Goal: Task Accomplishment & Management: Manage account settings

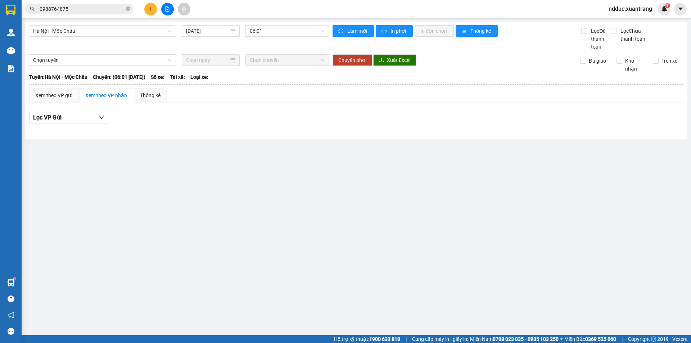
click at [166, 9] on icon "file-add" at bounding box center [167, 8] width 5 height 5
click at [56, 33] on span "Hà Nội - Mộc Châu" at bounding box center [102, 31] width 138 height 11
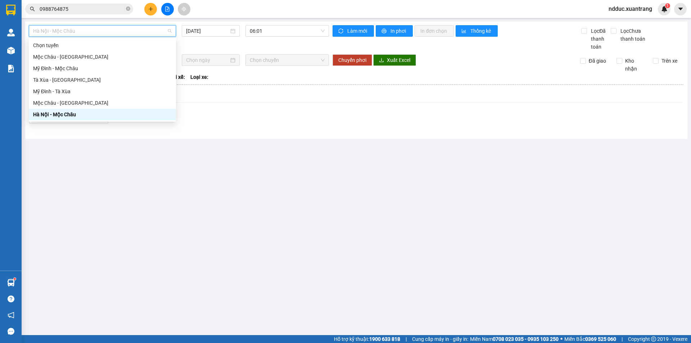
click at [50, 110] on div "Hà Nội - Mộc Châu" at bounding box center [102, 114] width 138 height 8
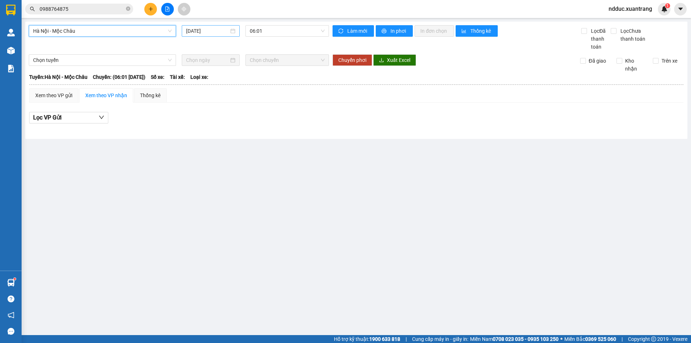
click at [201, 32] on input "14/10/2025" at bounding box center [207, 31] width 43 height 8
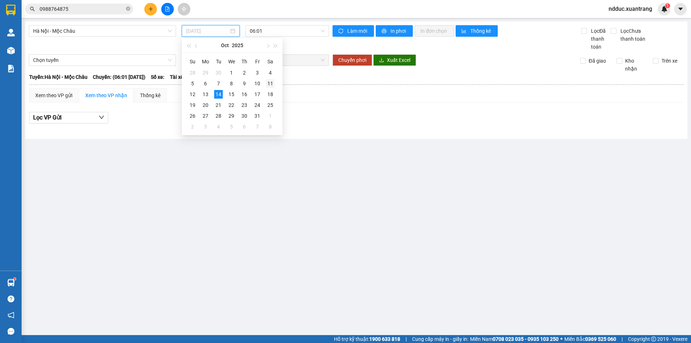
click at [267, 81] on div "11" at bounding box center [270, 83] width 9 height 9
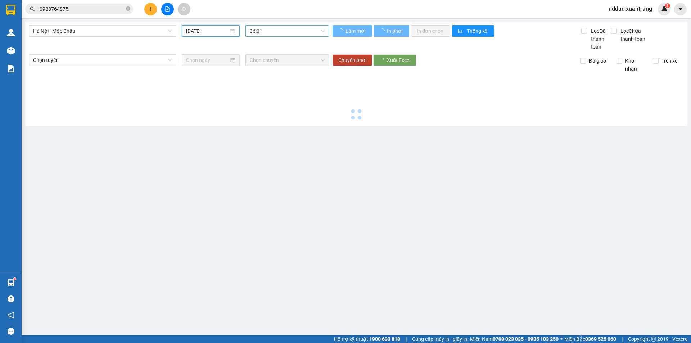
click at [276, 30] on span "06:01" at bounding box center [287, 31] width 75 height 11
type input "[DATE]"
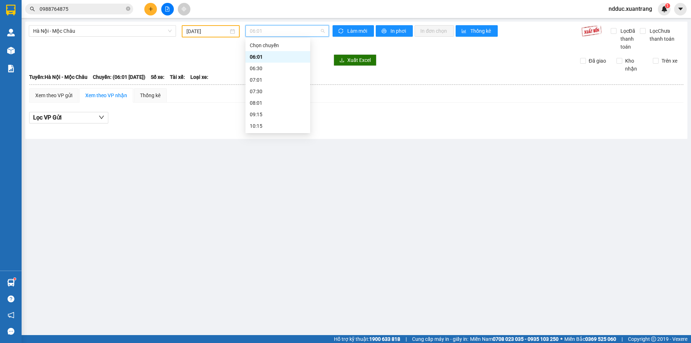
scroll to position [72, 0]
click at [261, 100] on div "14:15" at bounding box center [278, 100] width 56 height 8
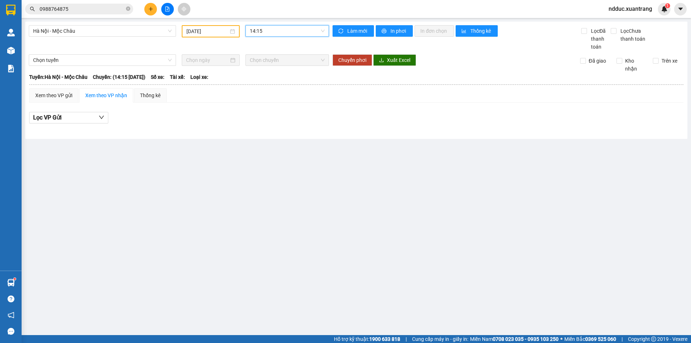
click at [267, 32] on span "14:15" at bounding box center [287, 31] width 75 height 11
click at [261, 87] on div "13:01" at bounding box center [278, 89] width 56 height 8
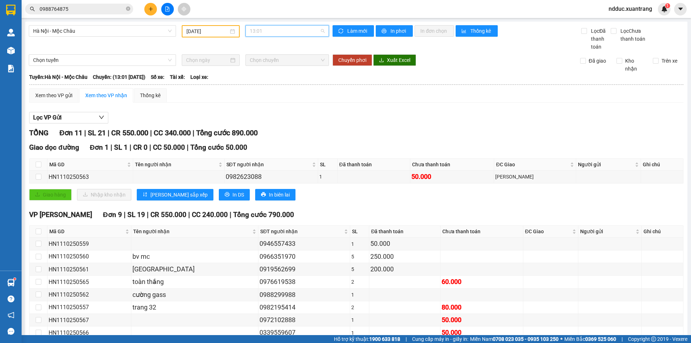
click at [274, 31] on span "13:01" at bounding box center [287, 31] width 75 height 11
click at [255, 110] on div "15:15" at bounding box center [276, 112] width 56 height 8
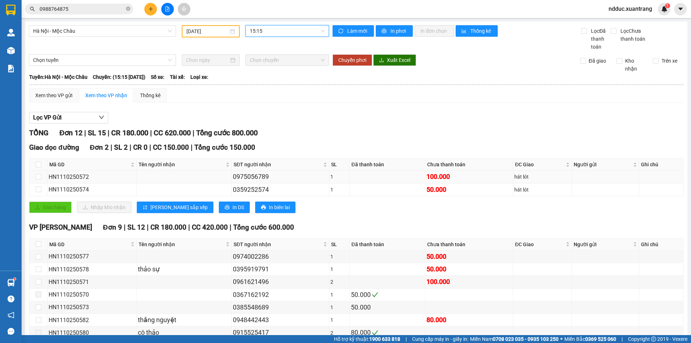
click at [69, 177] on div "HN1110250572" at bounding box center [92, 176] width 87 height 9
copy div "HN1110250572"
click at [76, 192] on div "HN1110250574" at bounding box center [92, 189] width 87 height 9
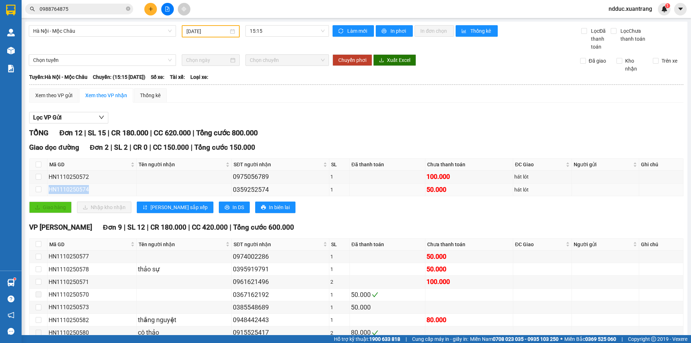
copy div "HN1110250574"
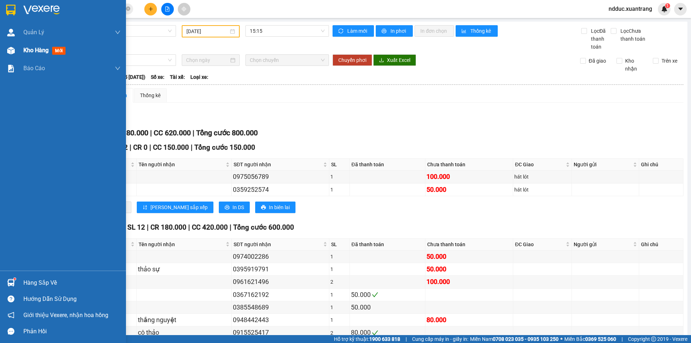
click at [13, 53] on img at bounding box center [11, 51] width 8 height 8
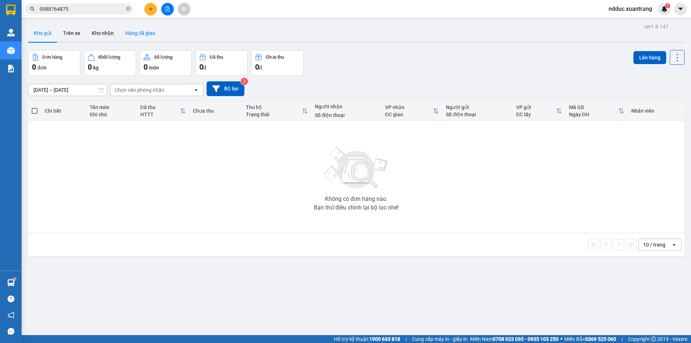
click at [147, 32] on button "Hàng đã giao" at bounding box center [140, 32] width 42 height 17
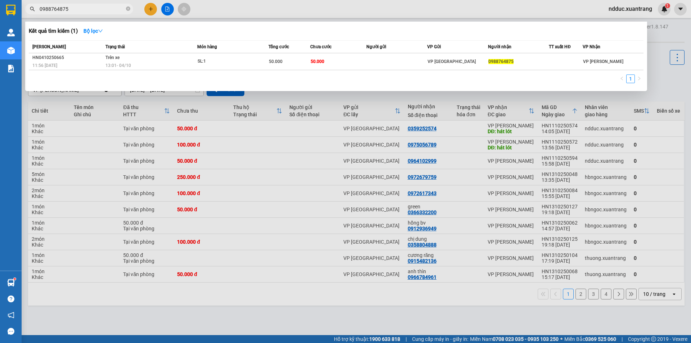
click at [76, 7] on input "0988764875" at bounding box center [82, 9] width 85 height 8
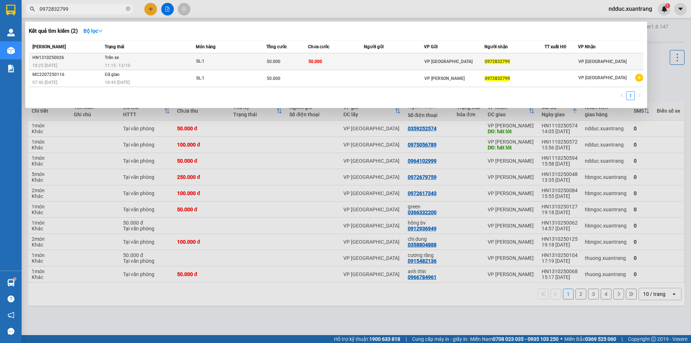
type input "0972832799"
click at [290, 60] on div "50.000" at bounding box center [287, 62] width 41 height 8
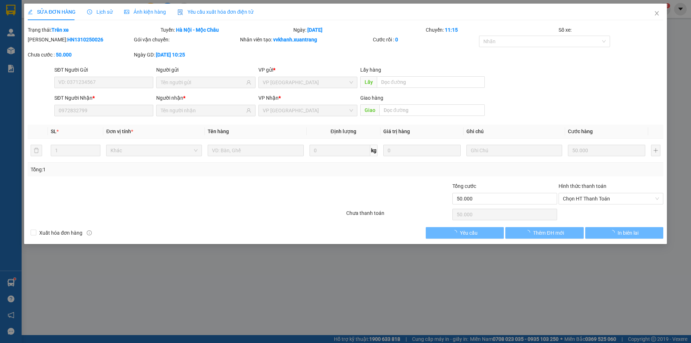
click at [139, 14] on span "Ảnh kiện hàng" at bounding box center [145, 12] width 42 height 6
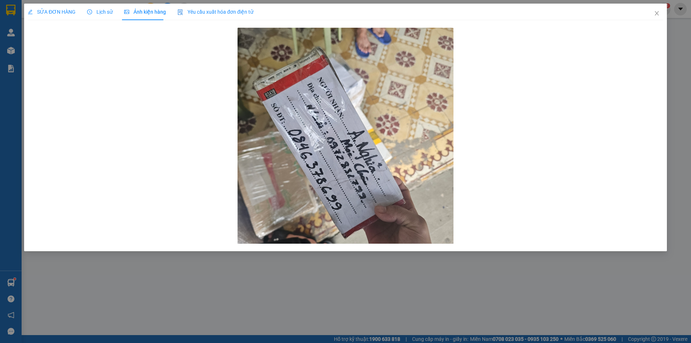
click at [100, 13] on span "Lịch sử" at bounding box center [100, 12] width 26 height 6
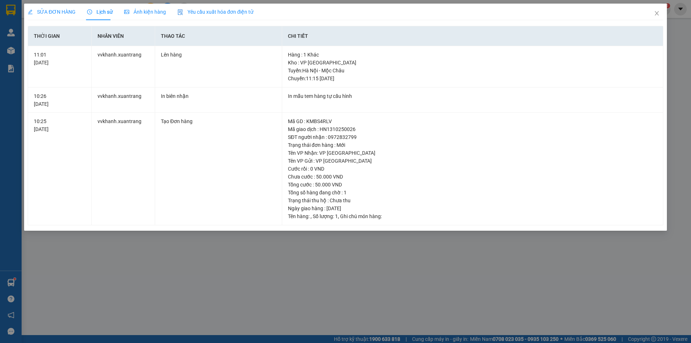
click at [141, 11] on span "Ảnh kiện hàng" at bounding box center [145, 12] width 42 height 6
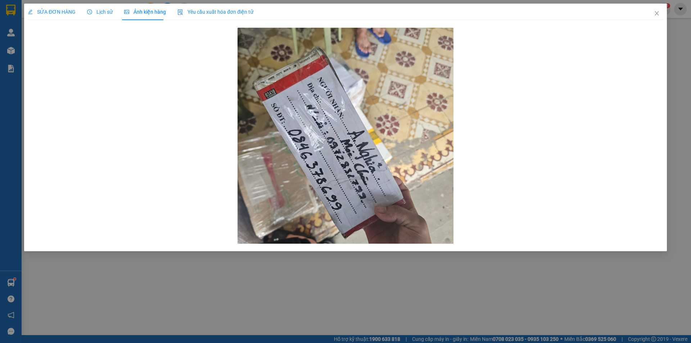
click at [103, 11] on span "Lịch sử" at bounding box center [100, 12] width 26 height 6
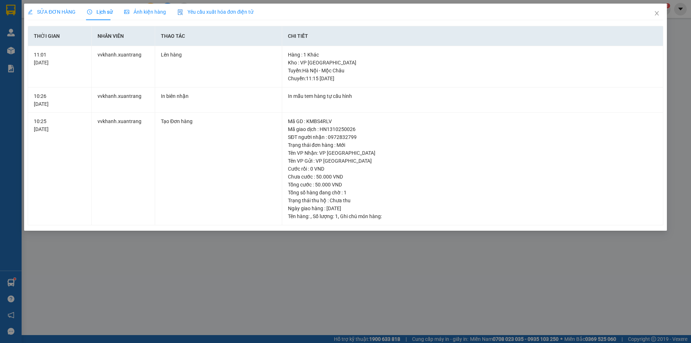
click at [145, 10] on span "Ảnh kiện hàng" at bounding box center [145, 12] width 42 height 6
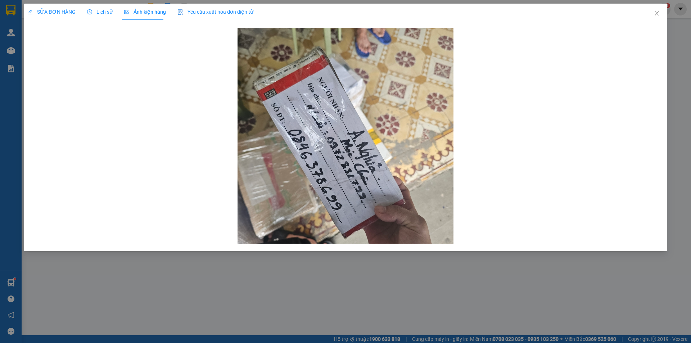
drag, startPoint x: 60, startPoint y: 11, endPoint x: 242, endPoint y: 82, distance: 195.2
click at [60, 11] on span "SỬA ĐƠN HÀNG" at bounding box center [52, 12] width 48 height 6
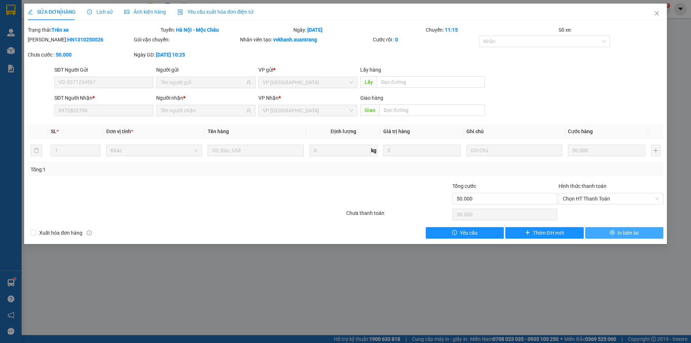
drag, startPoint x: 619, startPoint y: 235, endPoint x: 595, endPoint y: 234, distance: 24.1
click at [619, 234] on span "In biên lai" at bounding box center [627, 233] width 21 height 8
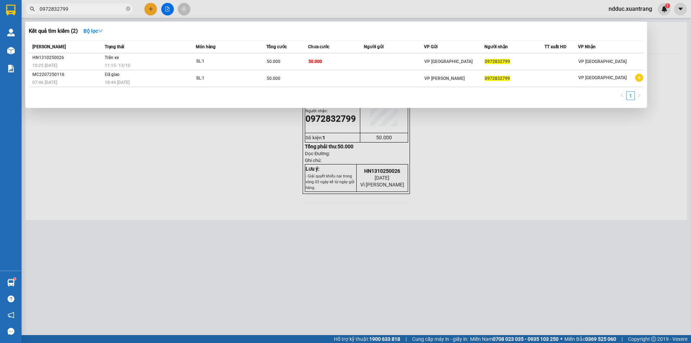
click at [75, 10] on input "0972832799" at bounding box center [82, 9] width 85 height 8
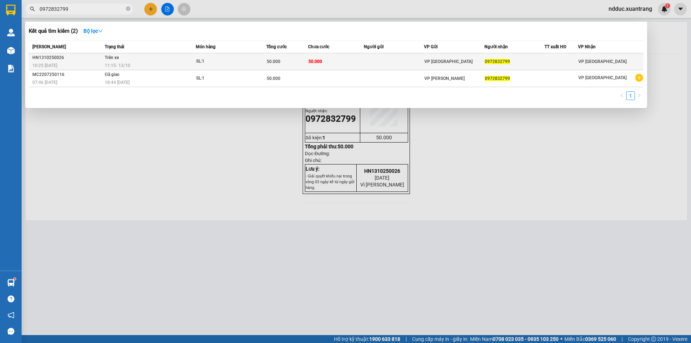
click at [153, 60] on td "Trên xe 11:15 - 13/10" at bounding box center [149, 61] width 93 height 17
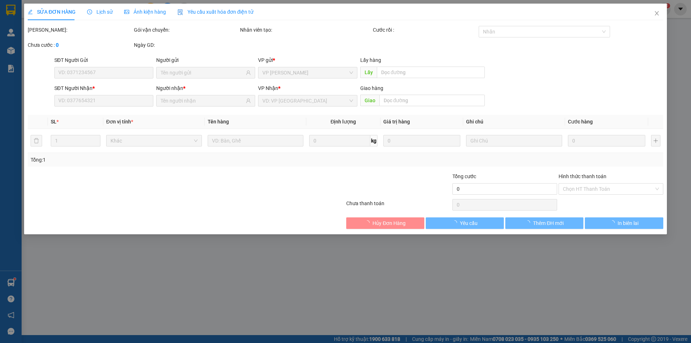
type input "0972832799"
type input "50.000"
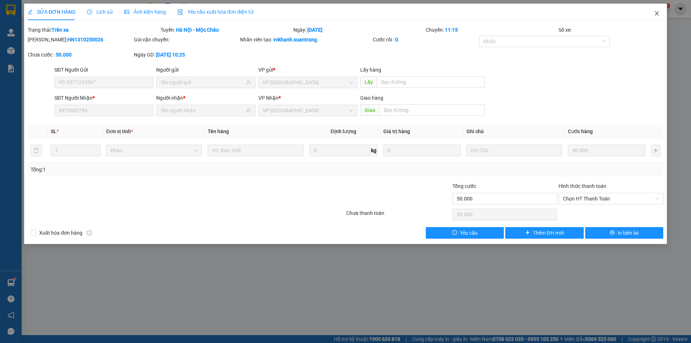
click at [656, 12] on icon "close" at bounding box center [657, 13] width 6 height 6
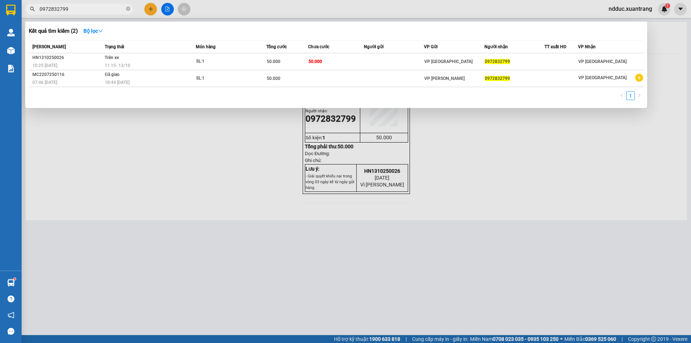
click at [80, 8] on input "0972832799" at bounding box center [82, 9] width 85 height 8
click at [69, 6] on input "0972832799" at bounding box center [82, 9] width 85 height 8
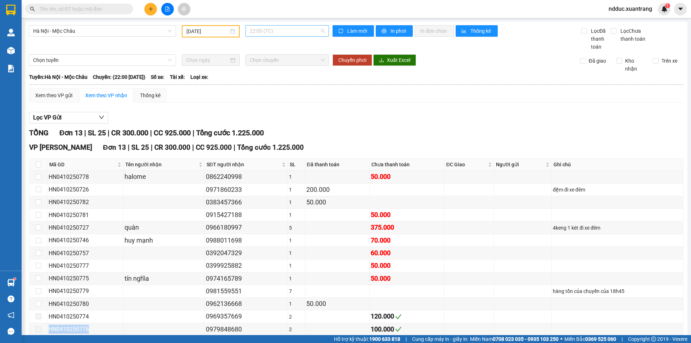
click at [267, 26] on span "22:00 (TC)" at bounding box center [287, 31] width 75 height 11
click at [256, 116] on div "13:01" at bounding box center [276, 117] width 56 height 8
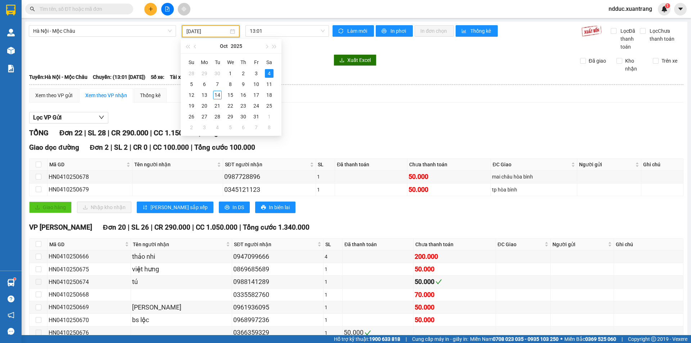
click at [199, 31] on input "04/10/2025" at bounding box center [207, 31] width 42 height 8
click at [233, 85] on div "8" at bounding box center [230, 84] width 9 height 9
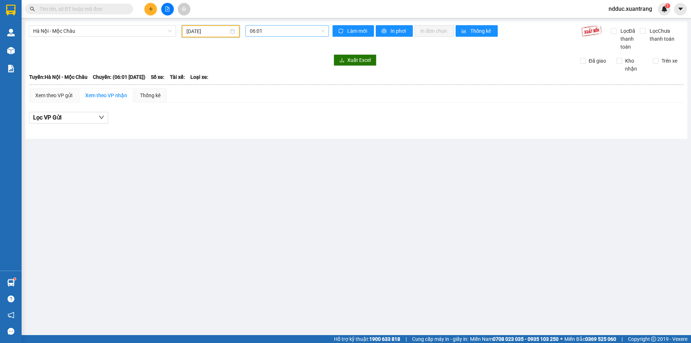
click at [272, 31] on span "06:01" at bounding box center [287, 31] width 75 height 11
click at [266, 53] on div "06:30" at bounding box center [277, 57] width 65 height 12
click at [265, 30] on span "06:30" at bounding box center [287, 31] width 75 height 11
click at [257, 67] on div "07:01" at bounding box center [278, 68] width 56 height 8
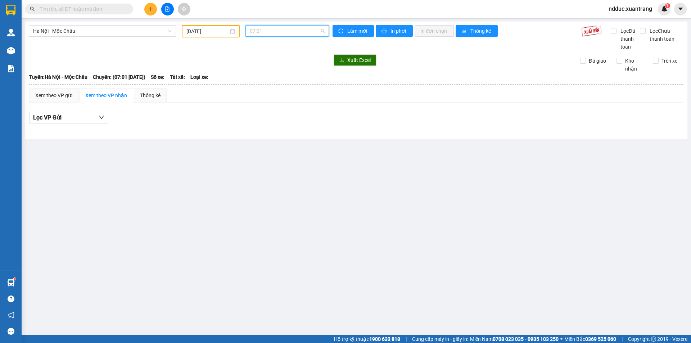
click at [266, 31] on span "07:01" at bounding box center [287, 31] width 75 height 11
click at [262, 78] on div "07:30" at bounding box center [278, 80] width 56 height 8
click at [264, 32] on span "07:30" at bounding box center [287, 31] width 75 height 11
click at [259, 94] on div "08:01" at bounding box center [278, 91] width 56 height 8
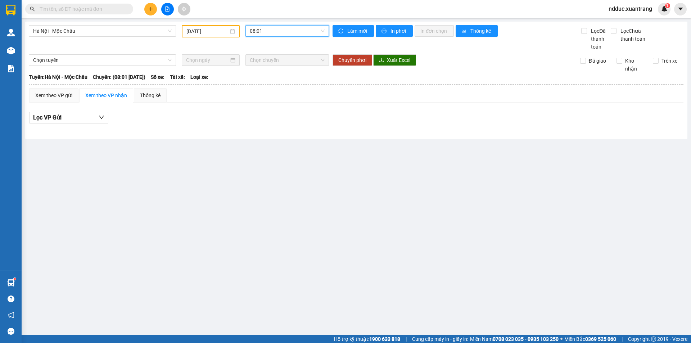
click at [262, 33] on span "08:01" at bounding box center [287, 31] width 75 height 11
click at [260, 101] on div "09:15" at bounding box center [278, 103] width 56 height 8
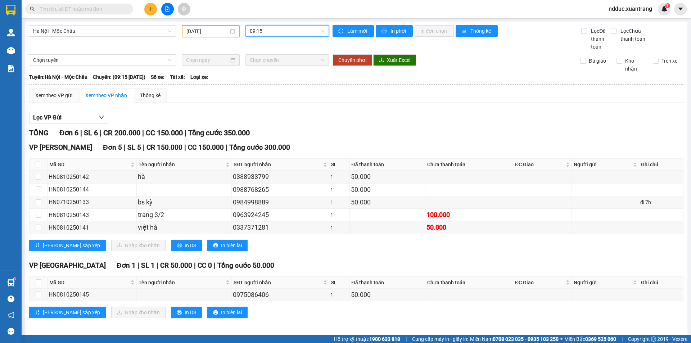
scroll to position [3, 0]
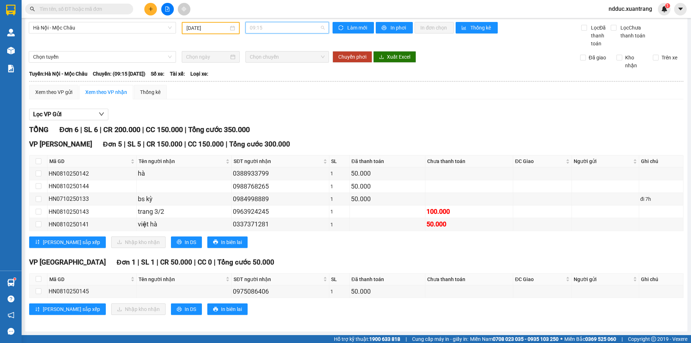
click at [267, 27] on span "09:15" at bounding box center [287, 27] width 75 height 11
click at [257, 110] on div "10:15" at bounding box center [276, 111] width 56 height 8
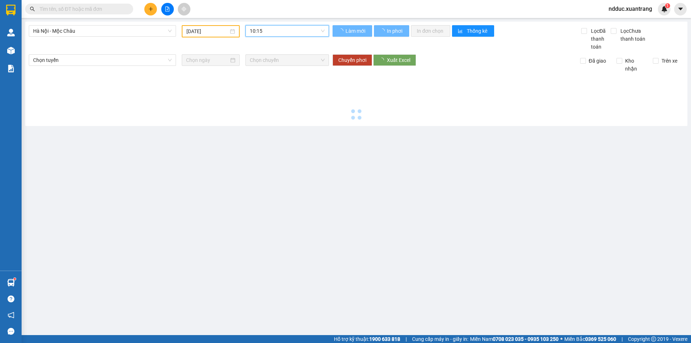
scroll to position [0, 0]
click at [263, 30] on span "10:15" at bounding box center [287, 31] width 75 height 11
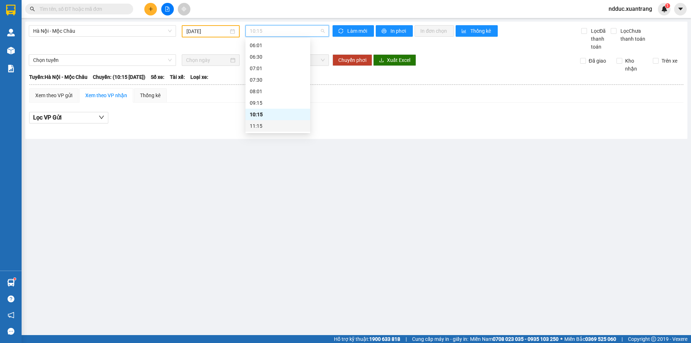
click at [259, 126] on div "11:15" at bounding box center [278, 126] width 56 height 8
click at [269, 31] on span "11:15" at bounding box center [287, 31] width 75 height 11
click at [259, 66] on div "11:45" at bounding box center [278, 66] width 56 height 8
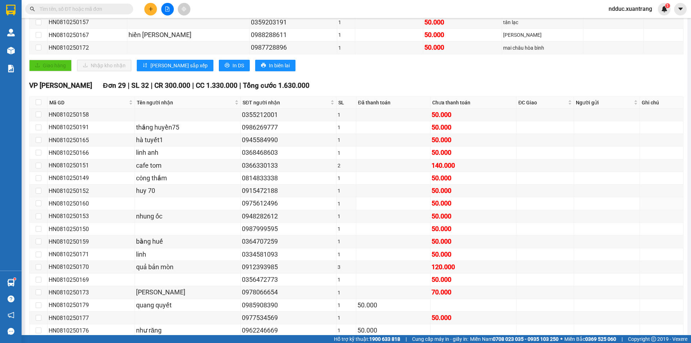
scroll to position [359, 0]
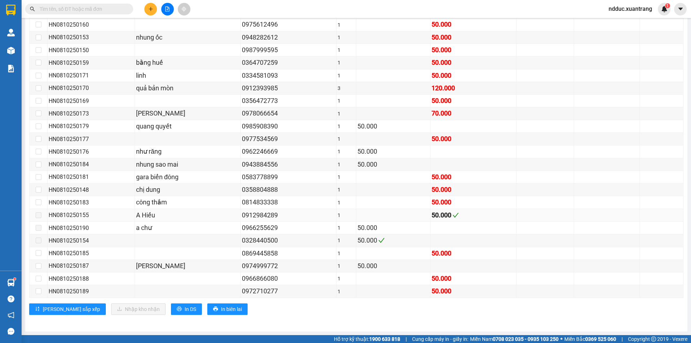
click at [65, 217] on div "HN0810250155" at bounding box center [91, 214] width 85 height 9
copy div "HN0810250155"
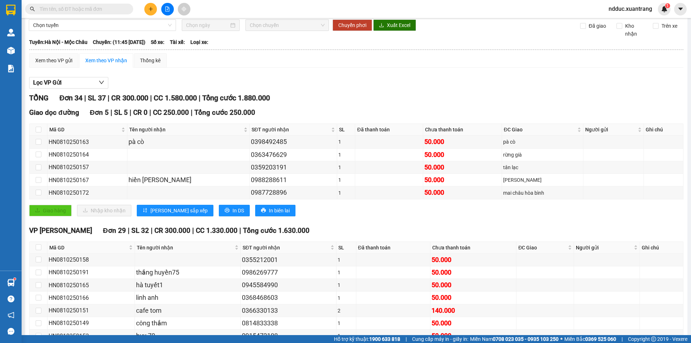
scroll to position [0, 0]
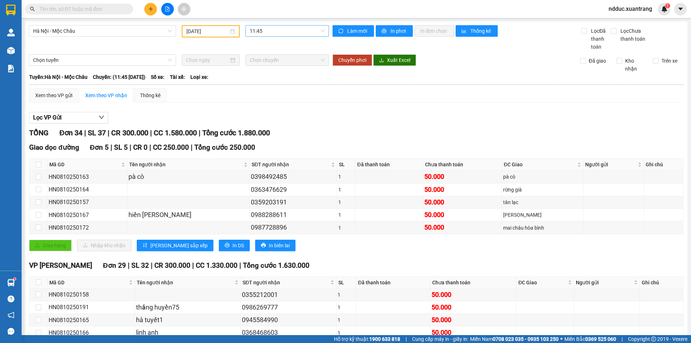
click at [258, 33] on span "11:45" at bounding box center [287, 31] width 75 height 11
click at [259, 87] on div "14:15" at bounding box center [276, 89] width 56 height 8
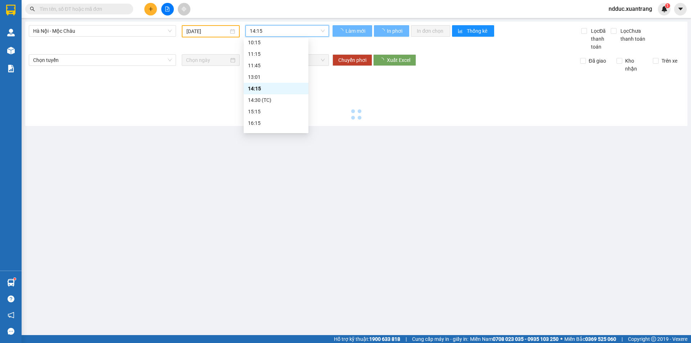
click at [259, 87] on div at bounding box center [356, 98] width 655 height 50
click at [267, 33] on span "14:15" at bounding box center [287, 31] width 75 height 11
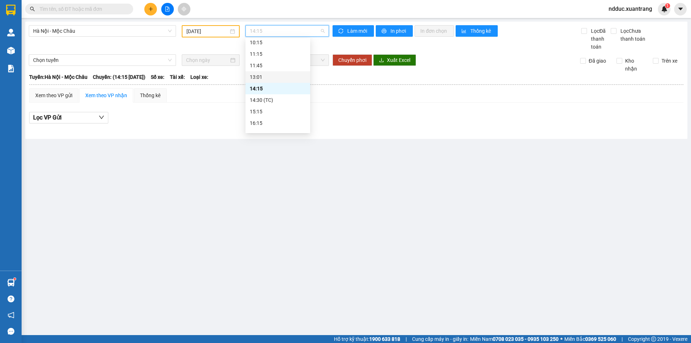
click at [259, 78] on div "13:01" at bounding box center [278, 77] width 56 height 8
click at [269, 33] on span "13:01" at bounding box center [287, 31] width 75 height 11
drag, startPoint x: 263, startPoint y: 89, endPoint x: 275, endPoint y: 53, distance: 37.9
click at [264, 88] on div "14:15" at bounding box center [278, 89] width 56 height 8
drag, startPoint x: 270, startPoint y: 28, endPoint x: 272, endPoint y: 73, distance: 44.6
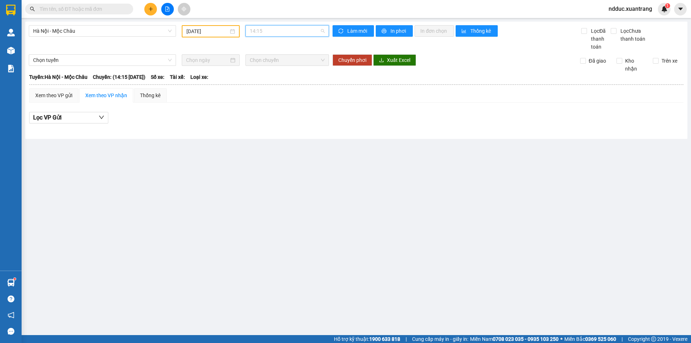
click at [270, 29] on span "14:15" at bounding box center [287, 31] width 75 height 11
click at [267, 99] on div "14:30 (TC)" at bounding box center [278, 100] width 56 height 8
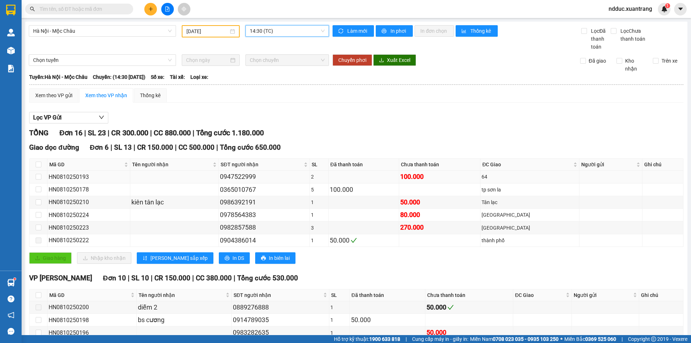
scroll to position [130, 0]
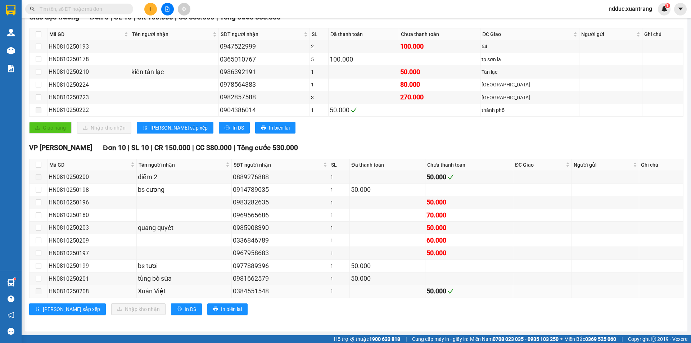
click at [56, 292] on div "HN0810250208" at bounding box center [92, 291] width 87 height 9
copy div "HN0810250208"
click at [71, 173] on div "HN0810250200" at bounding box center [92, 176] width 87 height 9
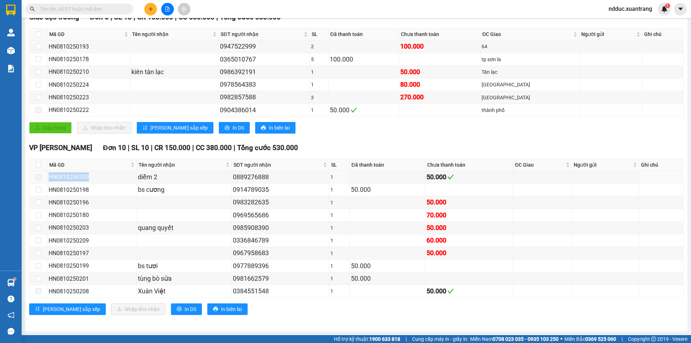
copy div "HN0810250200"
click at [64, 289] on div "HN0810250208" at bounding box center [92, 291] width 87 height 9
copy div "HN0810250208"
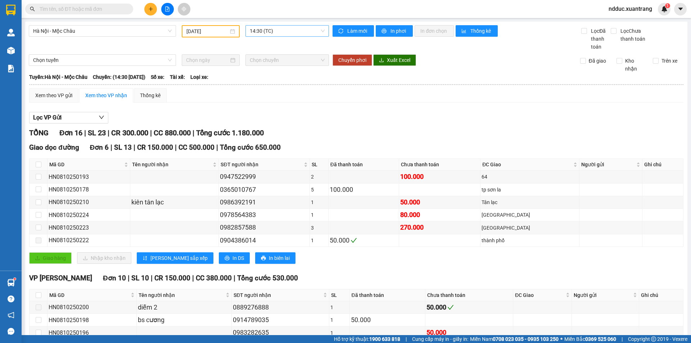
click at [289, 27] on span "14:30 (TC)" at bounding box center [287, 31] width 75 height 11
click at [258, 112] on div "15:15" at bounding box center [276, 112] width 56 height 8
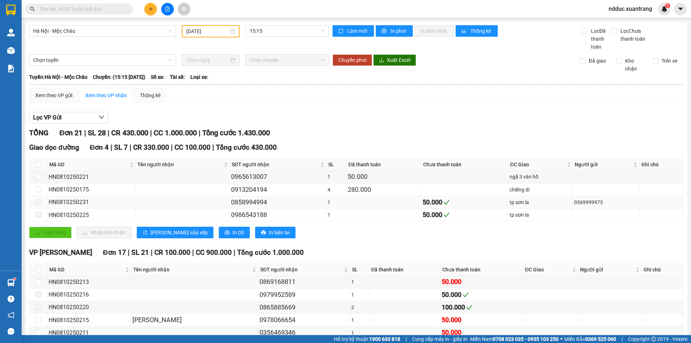
click at [66, 201] on div "HN0810250231" at bounding box center [92, 201] width 86 height 9
copy div "HN0810250231"
click at [73, 216] on div "HN0810250225" at bounding box center [92, 214] width 86 height 9
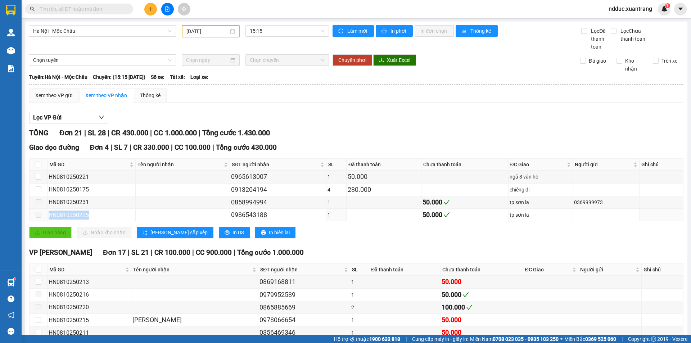
copy div "HN0810250225"
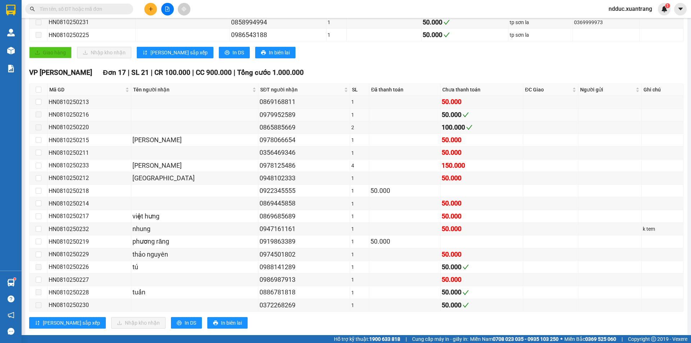
click at [70, 117] on div "HN0810250216" at bounding box center [89, 114] width 81 height 9
copy div "HN0810250216"
click at [76, 125] on div "HN0810250220" at bounding box center [89, 127] width 81 height 9
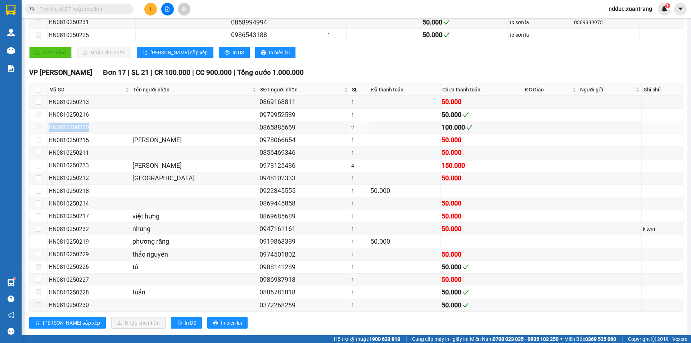
copy div "HN0810250220"
click at [65, 264] on div "HN0810250226" at bounding box center [89, 266] width 81 height 9
copy div "HN0810250226"
click at [76, 291] on div "HN0810250228" at bounding box center [89, 292] width 81 height 9
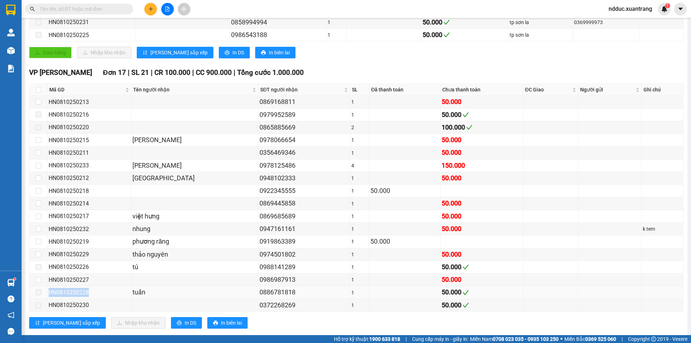
click at [76, 291] on div "HN0810250228" at bounding box center [89, 292] width 81 height 9
copy div "HN0810250228"
click at [71, 306] on div "HN0810250230" at bounding box center [89, 304] width 81 height 9
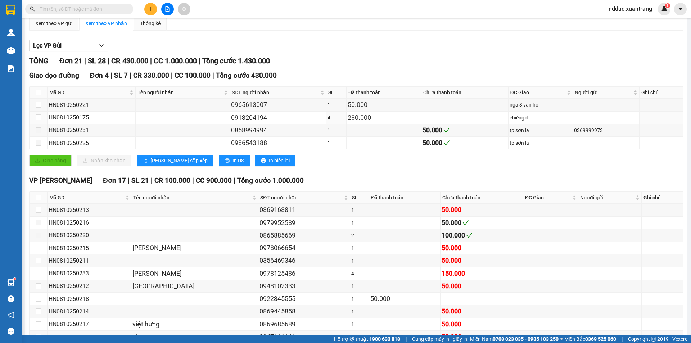
scroll to position [0, 0]
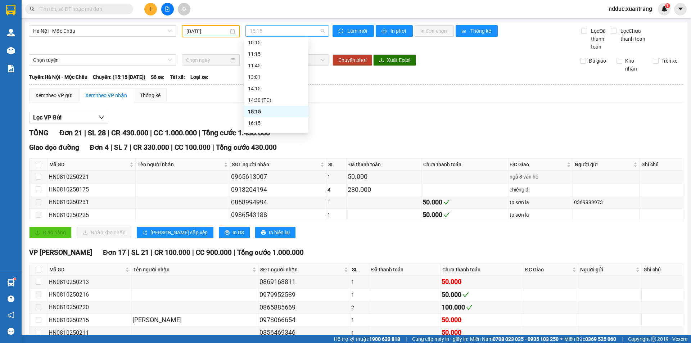
click at [277, 26] on span "15:15" at bounding box center [287, 31] width 75 height 11
click at [269, 33] on span "15:15" at bounding box center [287, 31] width 75 height 11
click at [255, 123] on div "16:15" at bounding box center [276, 123] width 56 height 8
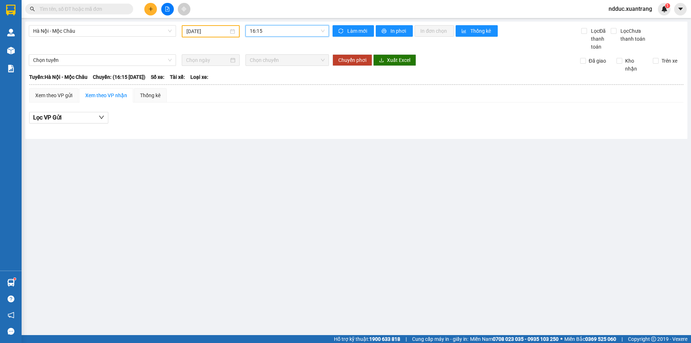
click at [266, 31] on span "16:15" at bounding box center [287, 31] width 75 height 11
click at [257, 96] on div "17:15" at bounding box center [278, 99] width 56 height 8
click at [267, 31] on span "17:15" at bounding box center [287, 31] width 75 height 11
click at [262, 108] on div "18:15" at bounding box center [278, 110] width 56 height 8
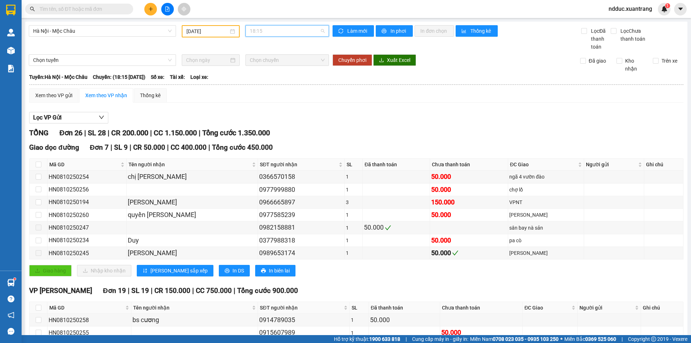
click at [265, 30] on span "18:15" at bounding box center [287, 31] width 75 height 11
click at [381, 100] on div "Xem theo VP gửi Xem theo VP nhận Thống kê" at bounding box center [356, 95] width 654 height 14
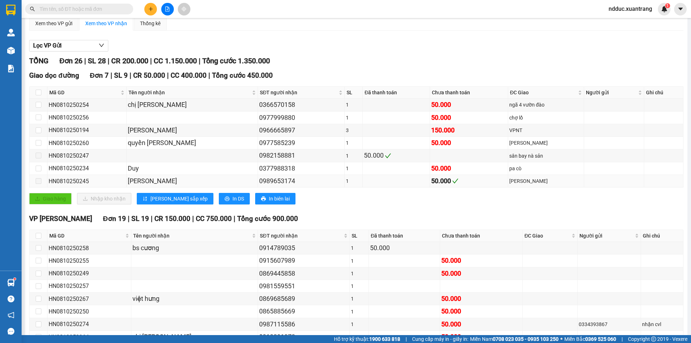
click at [74, 182] on div "HN0810250245" at bounding box center [87, 181] width 77 height 9
click at [109, 170] on div "HN0810250234" at bounding box center [87, 168] width 77 height 9
click at [74, 183] on div "HN0810250245" at bounding box center [87, 181] width 77 height 9
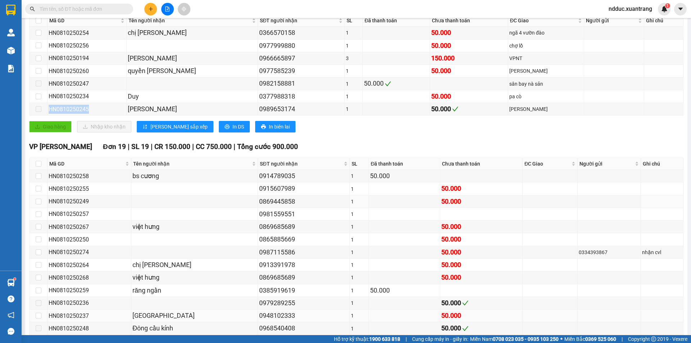
scroll to position [257, 0]
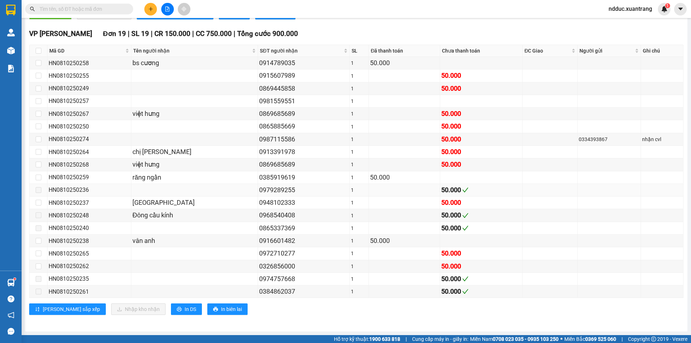
click at [71, 189] on div "HN0810250236" at bounding box center [89, 189] width 81 height 9
click at [71, 215] on div "HN0810250248" at bounding box center [89, 215] width 81 height 9
click at [80, 230] on div "HN0810250240" at bounding box center [89, 227] width 81 height 9
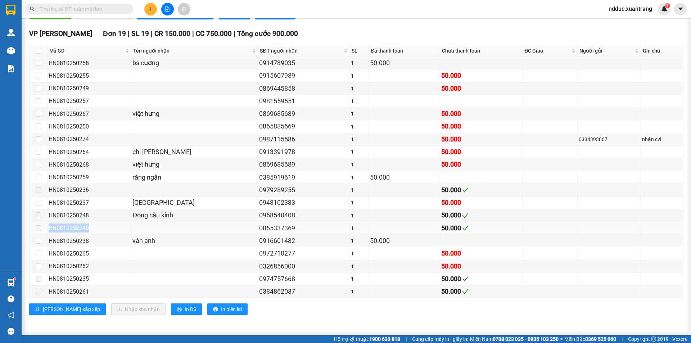
click at [80, 230] on div "HN0810250240" at bounding box center [89, 227] width 81 height 9
click at [78, 278] on div "HN0810250235" at bounding box center [89, 278] width 81 height 9
click at [54, 292] on div "HN0810250261" at bounding box center [89, 291] width 81 height 9
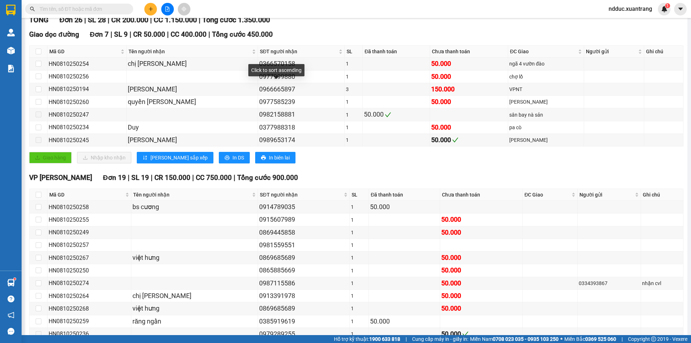
scroll to position [0, 0]
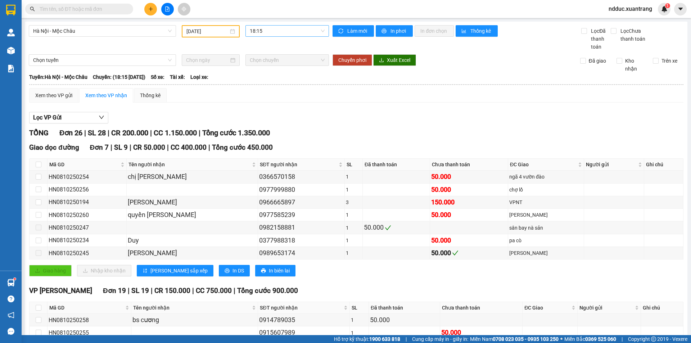
click at [270, 32] on span "18:15" at bounding box center [287, 31] width 75 height 11
click at [256, 121] on div "19:15" at bounding box center [276, 122] width 56 height 8
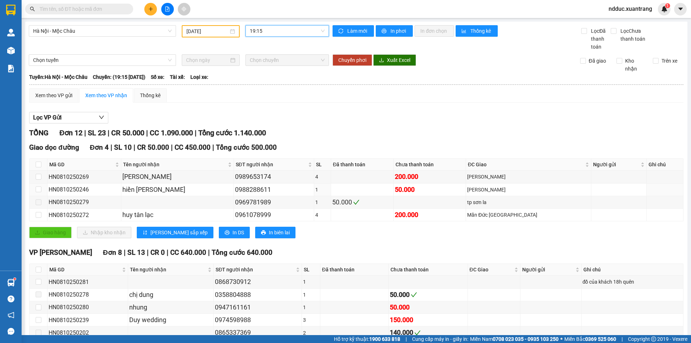
scroll to position [79, 0]
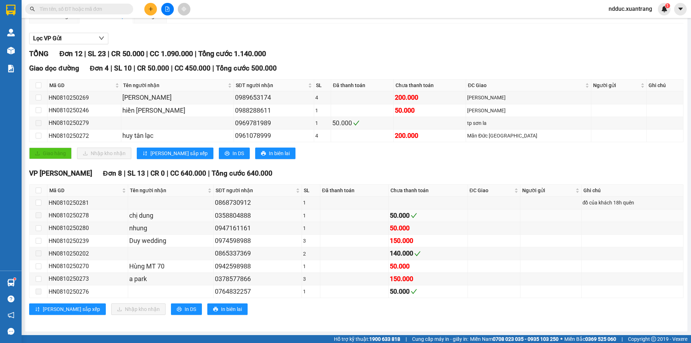
click at [73, 218] on div "HN0810250278" at bounding box center [88, 215] width 78 height 9
click at [71, 253] on div "HN0810250202" at bounding box center [88, 253] width 78 height 9
click at [73, 290] on div "HN0810250276" at bounding box center [88, 291] width 78 height 9
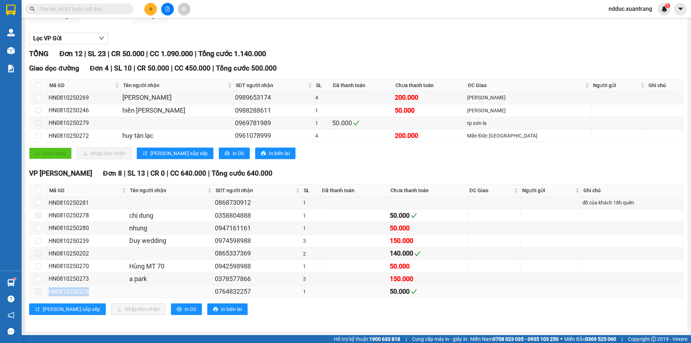
click at [73, 290] on div "HN0810250276" at bounding box center [88, 291] width 78 height 9
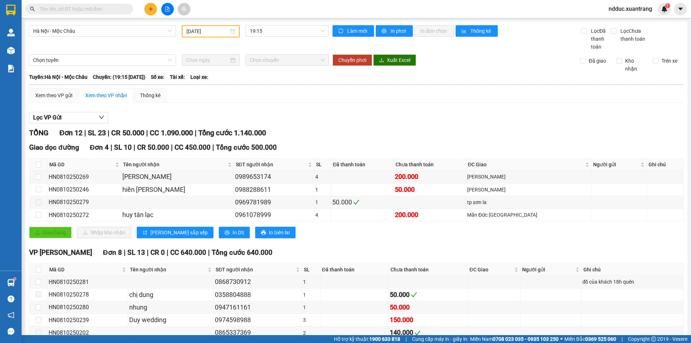
click at [169, 9] on icon "file-add" at bounding box center [167, 8] width 5 height 5
click at [197, 30] on input "08/10/2025" at bounding box center [207, 31] width 42 height 8
click at [244, 84] on div "9" at bounding box center [243, 84] width 9 height 9
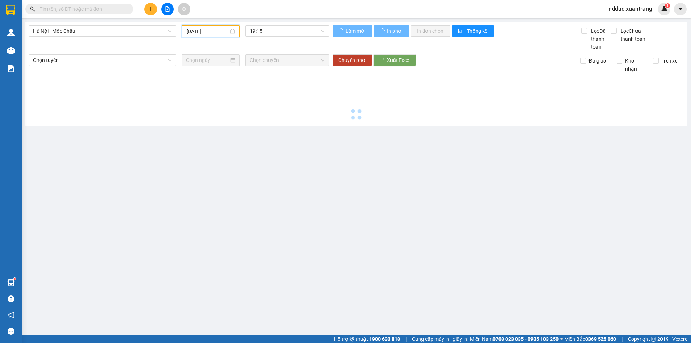
type input "09/10/2025"
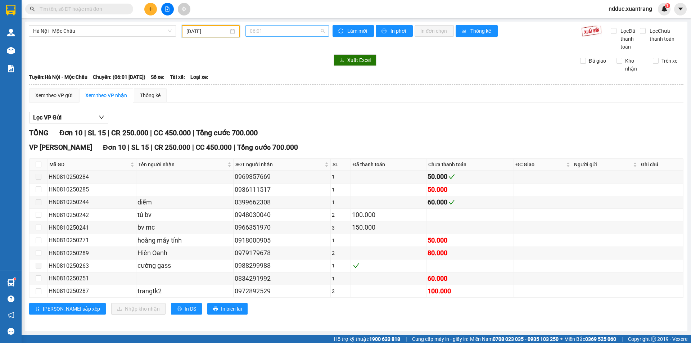
click at [268, 29] on span "06:01" at bounding box center [287, 31] width 75 height 11
click at [260, 46] on div "06:01" at bounding box center [278, 45] width 56 height 8
click at [80, 175] on div "HN0810250284" at bounding box center [92, 176] width 86 height 9
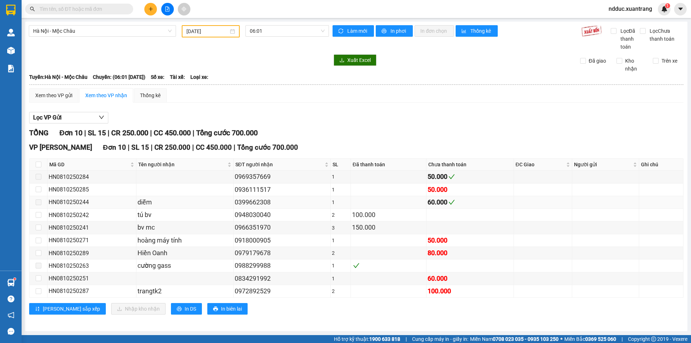
click at [68, 201] on div "HN0810250244" at bounding box center [92, 201] width 86 height 9
click at [260, 32] on span "06:01" at bounding box center [287, 31] width 75 height 11
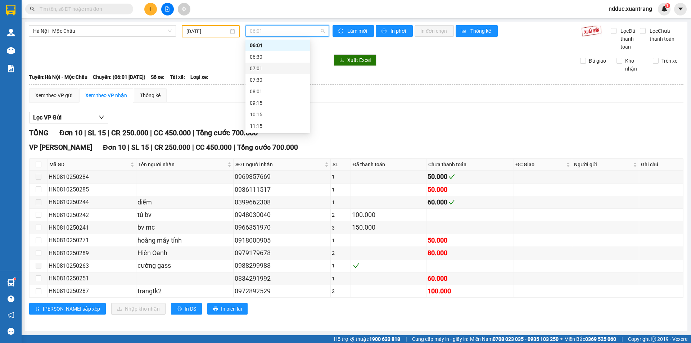
click at [266, 65] on div "07:01" at bounding box center [278, 68] width 56 height 8
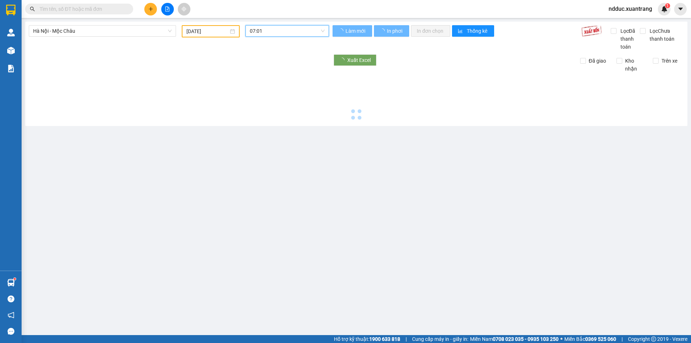
click at [266, 29] on span "07:01" at bounding box center [287, 31] width 75 height 11
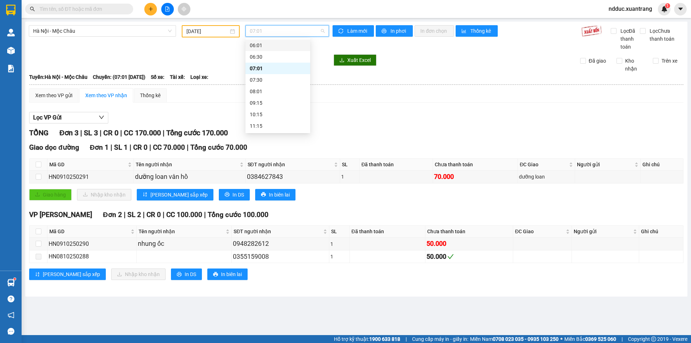
drag, startPoint x: 261, startPoint y: 52, endPoint x: 269, endPoint y: 40, distance: 14.8
click at [261, 51] on div "06:30" at bounding box center [277, 57] width 65 height 12
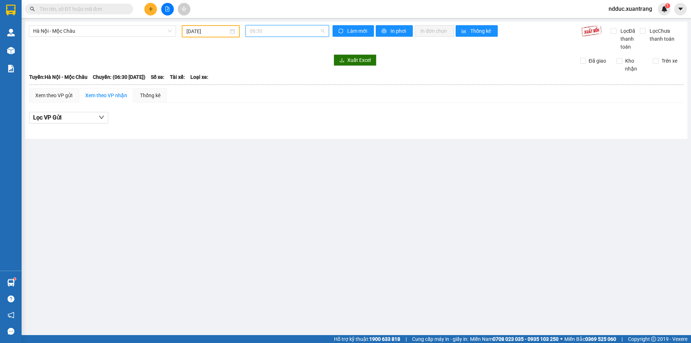
click at [270, 31] on span "06:30" at bounding box center [287, 31] width 75 height 11
click at [259, 69] on div "07:01" at bounding box center [278, 68] width 56 height 8
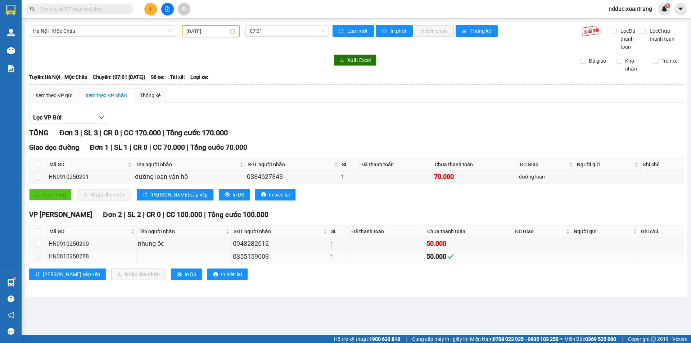
click at [73, 256] on div "HN0810250288" at bounding box center [92, 256] width 87 height 9
click at [259, 29] on span "07:01" at bounding box center [287, 31] width 75 height 11
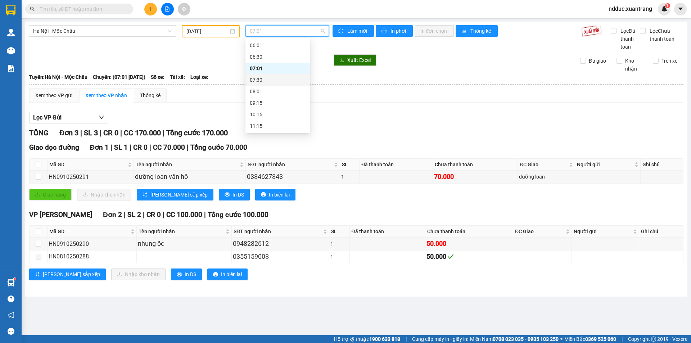
click at [262, 77] on div "07:30" at bounding box center [278, 80] width 56 height 8
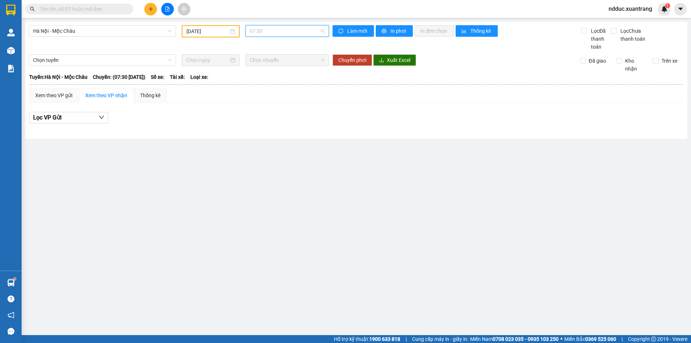
click at [263, 31] on span "07:30" at bounding box center [287, 31] width 75 height 11
click at [261, 90] on div "08:01" at bounding box center [278, 91] width 56 height 8
click at [266, 31] on span "08:01" at bounding box center [287, 31] width 75 height 11
click at [258, 101] on div "09:15" at bounding box center [278, 103] width 56 height 8
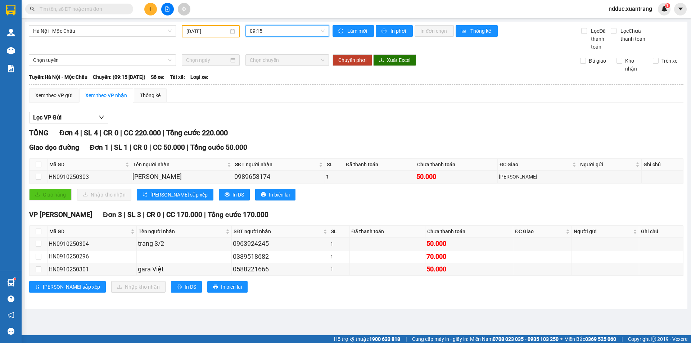
click at [264, 33] on span "09:15" at bounding box center [287, 31] width 75 height 11
click at [256, 114] on div "10:15" at bounding box center [278, 114] width 56 height 8
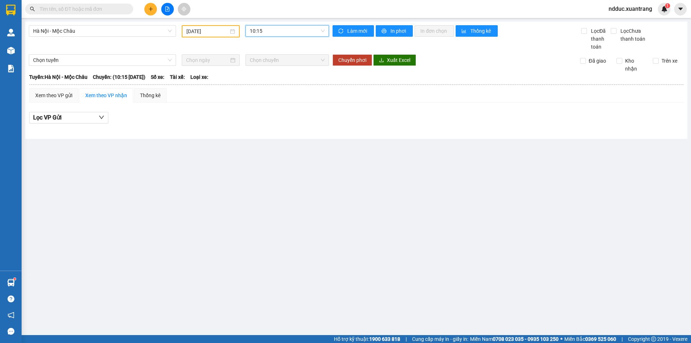
click at [271, 35] on span "10:15" at bounding box center [287, 31] width 75 height 11
click at [259, 123] on div "11:15" at bounding box center [278, 126] width 56 height 8
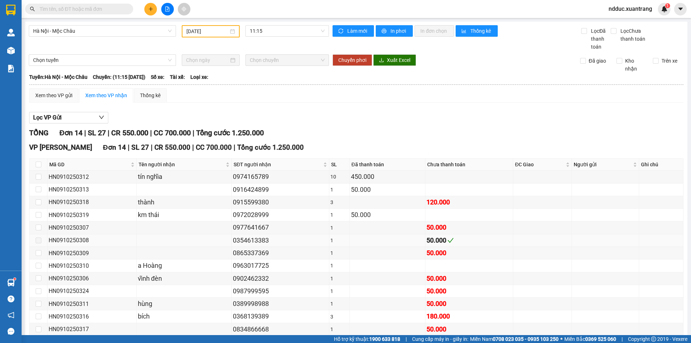
click at [84, 240] on div "HN0910250308" at bounding box center [92, 240] width 87 height 9
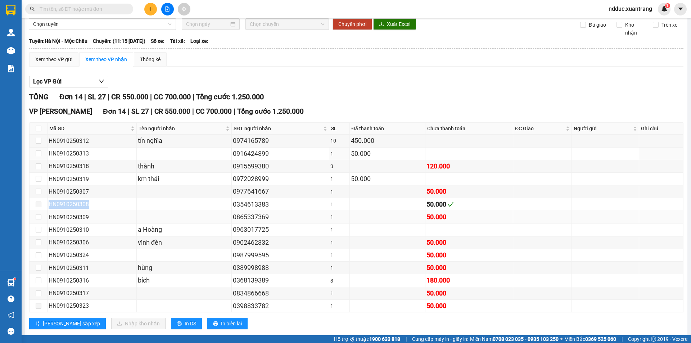
scroll to position [50, 0]
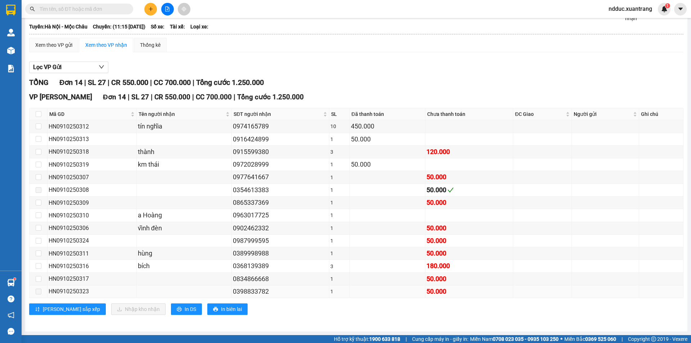
click at [76, 293] on div "HN0910250323" at bounding box center [92, 291] width 87 height 9
click at [76, 252] on div "HN0910250311" at bounding box center [92, 253] width 87 height 9
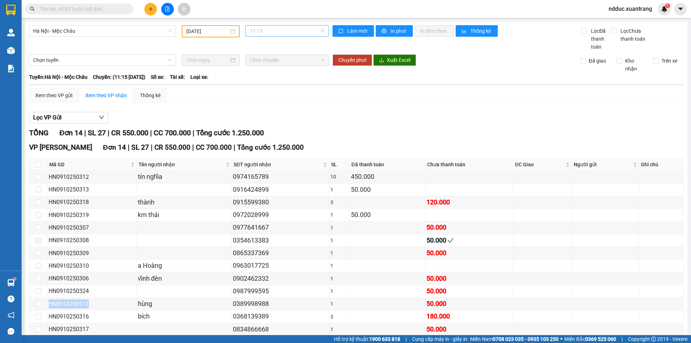
click at [266, 31] on span "11:15" at bounding box center [287, 31] width 75 height 11
click at [260, 63] on div "11:45" at bounding box center [276, 66] width 56 height 8
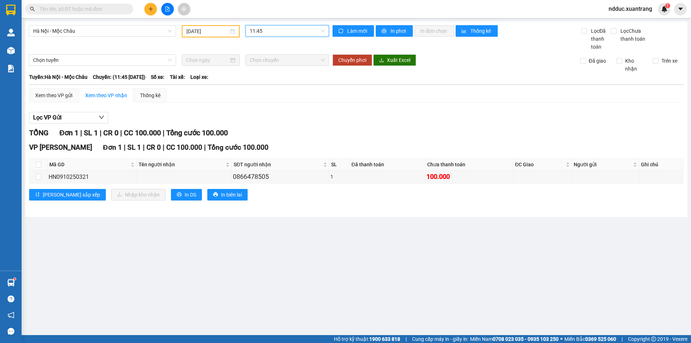
click at [265, 28] on span "11:45" at bounding box center [287, 31] width 75 height 11
click at [263, 75] on div "13:01" at bounding box center [278, 77] width 56 height 8
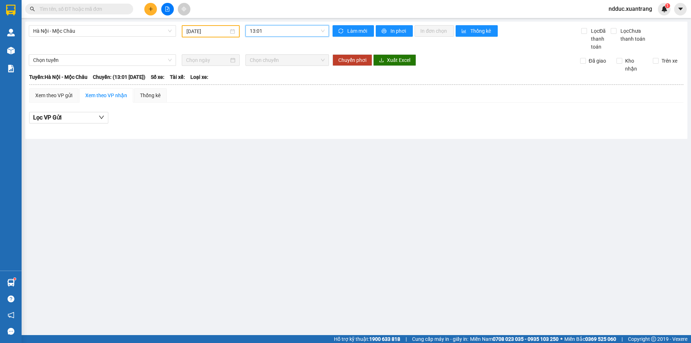
click at [272, 32] on span "13:01" at bounding box center [287, 31] width 75 height 11
click at [261, 86] on div "14:15" at bounding box center [278, 89] width 56 height 8
click at [269, 31] on span "14:15" at bounding box center [287, 31] width 75 height 11
click at [260, 99] on div "14:30 (TC)" at bounding box center [278, 100] width 56 height 8
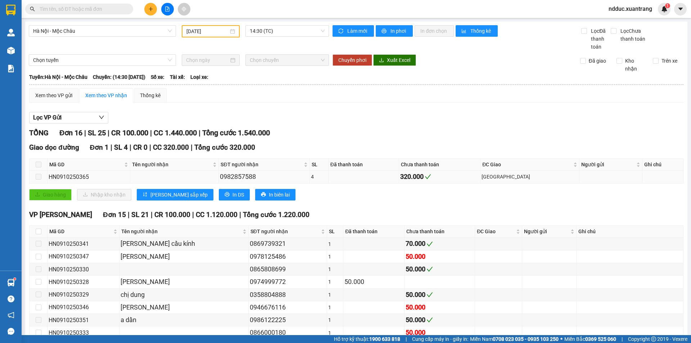
click at [70, 174] on div "HN0910250365" at bounding box center [89, 176] width 80 height 9
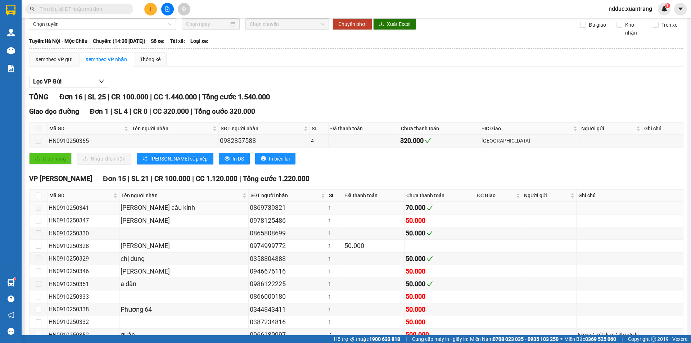
click at [79, 208] on div "HN0910250341" at bounding box center [83, 207] width 69 height 9
click at [632, 11] on span "ndduc.xuantrang" at bounding box center [629, 8] width 55 height 9
click at [623, 22] on span "Đăng xuất" at bounding box center [633, 22] width 40 height 8
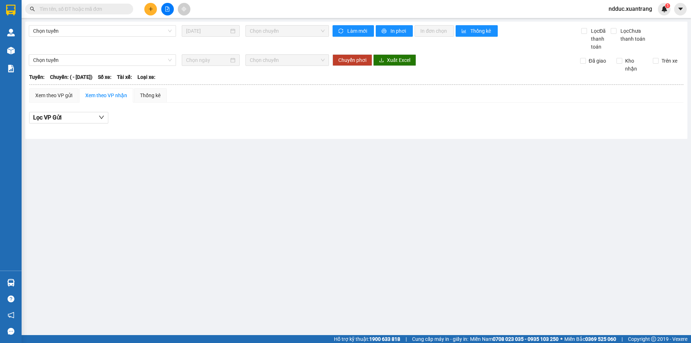
click at [64, 10] on input "text" at bounding box center [82, 9] width 85 height 8
paste input "HN1110250572"
type input "HN1110250572"
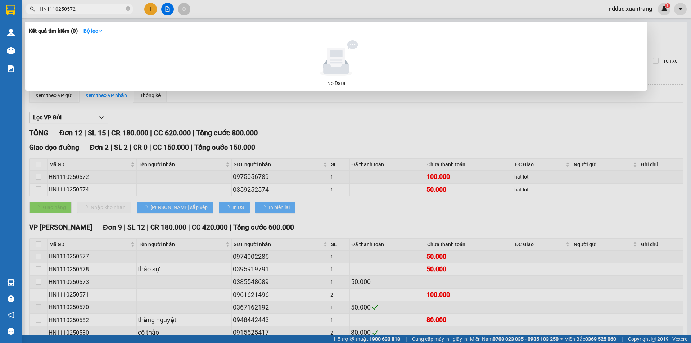
type input "11/10/2025"
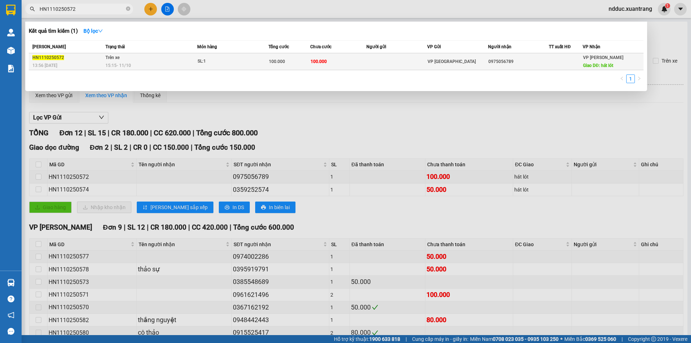
type input "HN1110250572"
click at [212, 62] on div "SL: 1" at bounding box center [224, 62] width 54 height 8
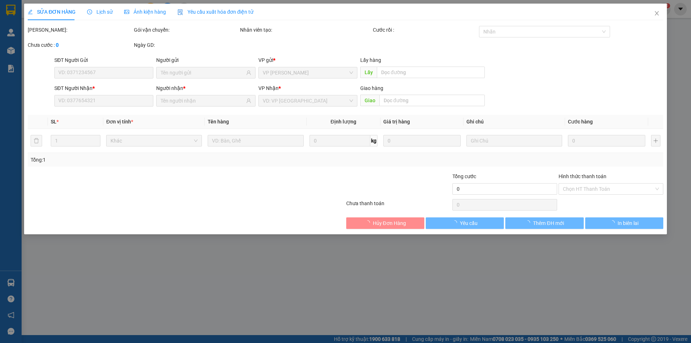
type input "0975056789"
type input "hát lót"
type input "100.000"
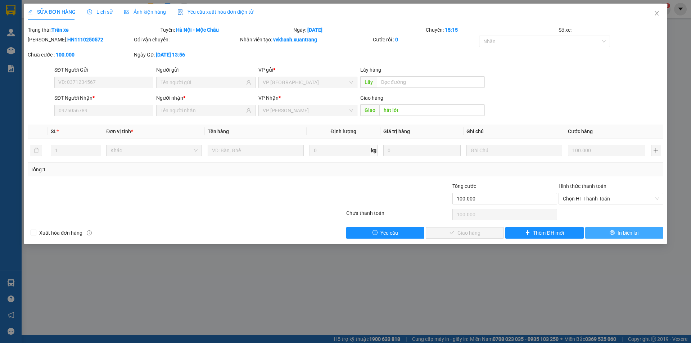
click at [612, 233] on icon "printer" at bounding box center [611, 232] width 5 height 5
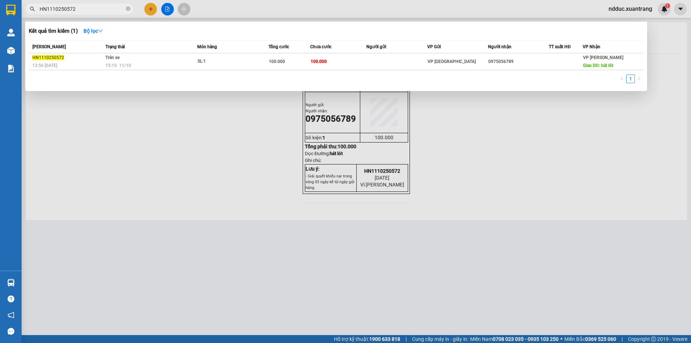
click at [91, 9] on input "HN1110250572" at bounding box center [82, 9] width 85 height 8
paste input "4"
type input "HN1110250574"
click at [396, 63] on td at bounding box center [396, 61] width 61 height 17
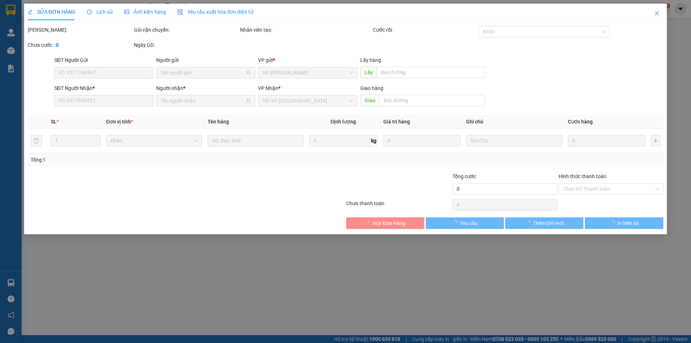
type input "0359252574"
type input "hát lót"
type input "50.000"
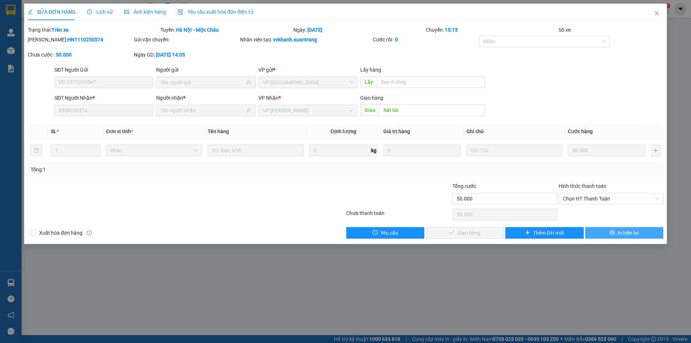
click at [608, 229] on button "In biên lai" at bounding box center [624, 233] width 78 height 12
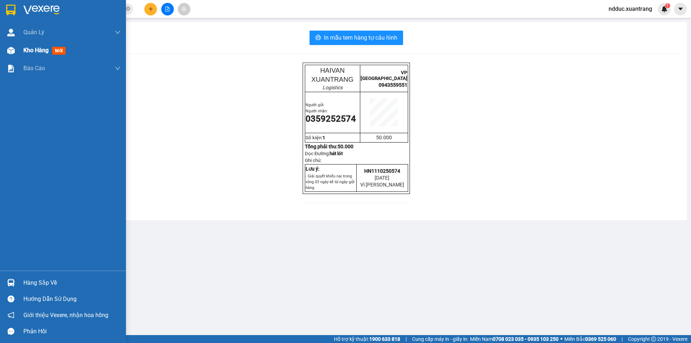
click at [21, 50] on div "Kho hàng mới" at bounding box center [63, 50] width 126 height 18
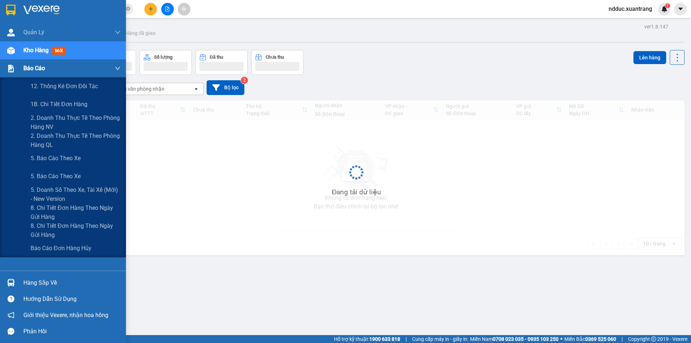
click at [22, 69] on div "Báo cáo" at bounding box center [63, 68] width 126 height 18
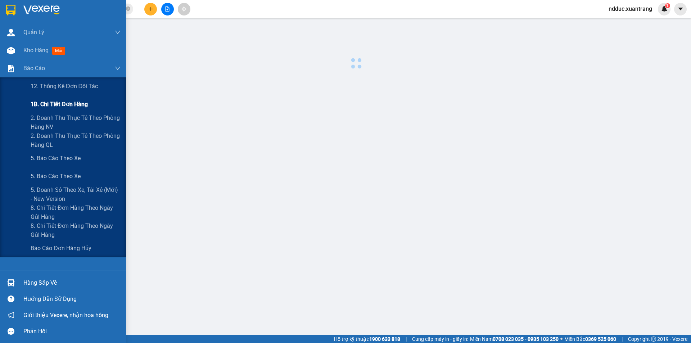
click at [47, 105] on span "1B. Chi tiết đơn hàng" at bounding box center [59, 104] width 57 height 9
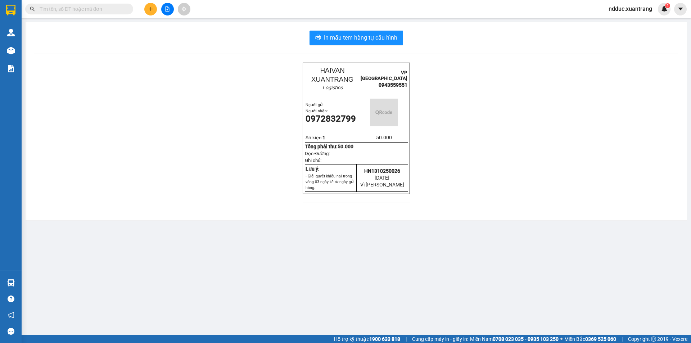
click at [72, 10] on input "text" at bounding box center [82, 9] width 85 height 8
paste input "0972832799"
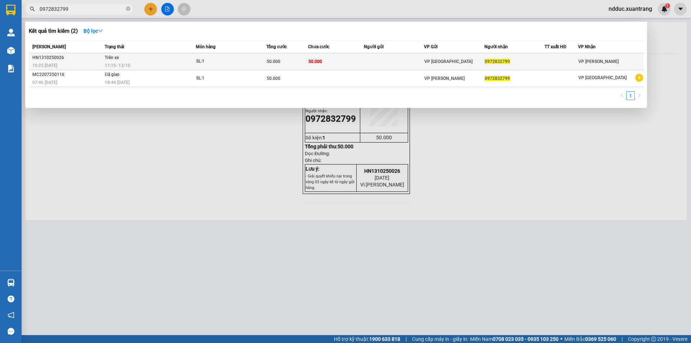
type input "0972832799"
click at [202, 60] on div "SL: 1" at bounding box center [223, 62] width 54 height 8
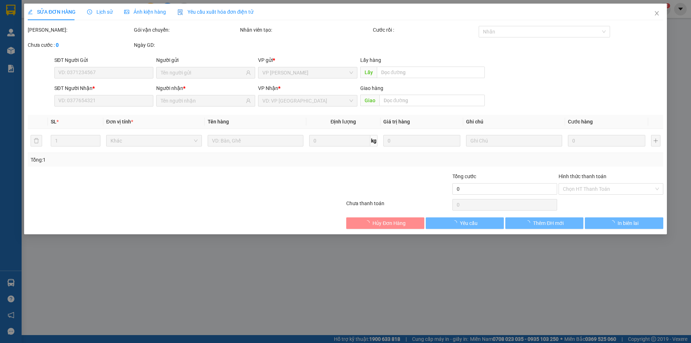
type input "0972832799"
type input "50.000"
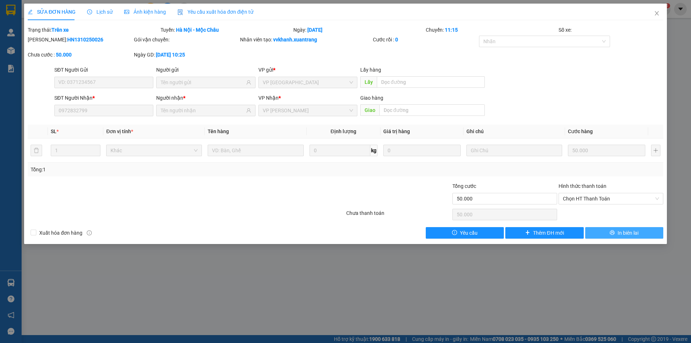
click at [619, 232] on span "In biên lai" at bounding box center [627, 233] width 21 height 8
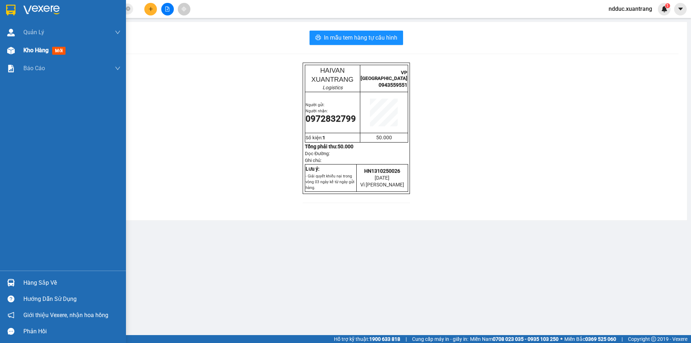
click at [9, 51] on img at bounding box center [11, 51] width 8 height 8
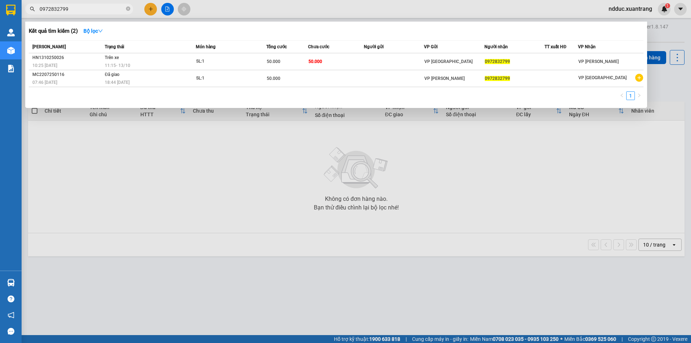
click at [75, 7] on input "0972832799" at bounding box center [82, 9] width 85 height 8
paste input "HN0810250155"
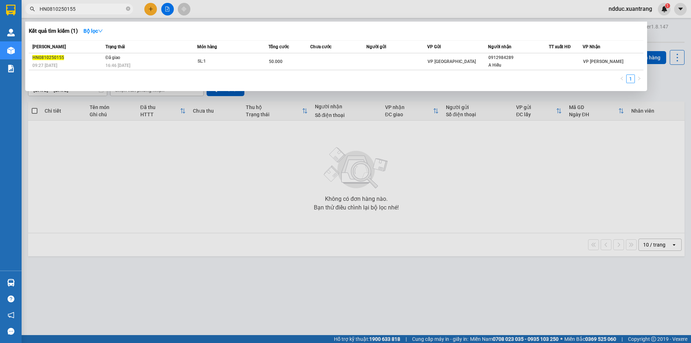
click at [96, 9] on input "HN0810250155" at bounding box center [82, 9] width 85 height 8
click at [75, 8] on input "HN0810250155" at bounding box center [82, 9] width 85 height 8
paste input "200"
click at [75, 8] on input "HN0810250200" at bounding box center [82, 9] width 85 height 8
click at [87, 9] on input "HN0810250200" at bounding box center [82, 9] width 85 height 8
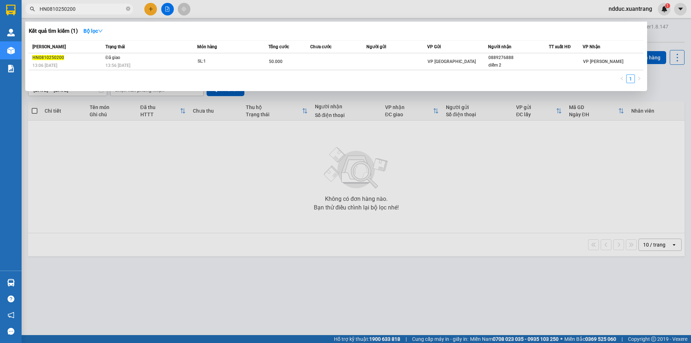
click at [87, 9] on input "HN0810250200" at bounding box center [82, 9] width 85 height 8
paste input "8"
click at [80, 6] on input "HN0810250208" at bounding box center [82, 9] width 85 height 8
paste input "31"
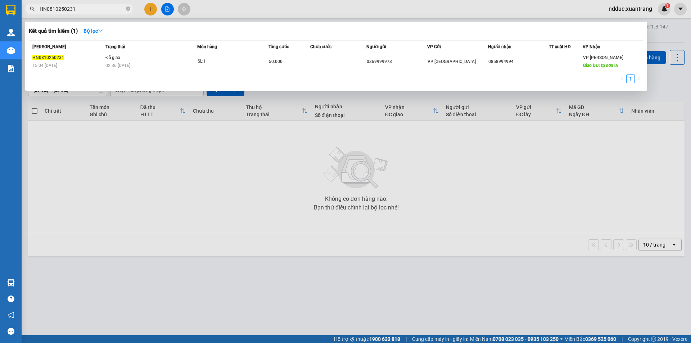
click at [81, 12] on input "HN0810250231" at bounding box center [82, 9] width 85 height 8
paste input "25"
click at [78, 10] on input "HN0810250225" at bounding box center [82, 9] width 85 height 8
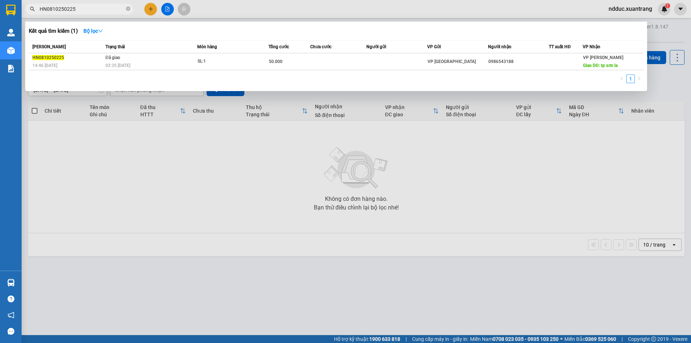
paste input "16"
click at [91, 10] on input "HN0810250216" at bounding box center [82, 9] width 85 height 8
paste input "20"
click at [78, 9] on input "HN0810250220" at bounding box center [82, 9] width 85 height 8
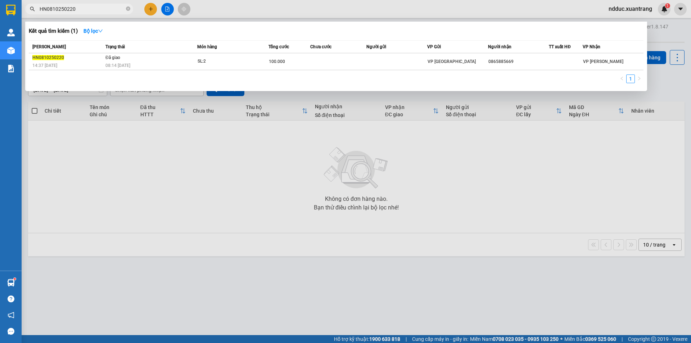
click at [78, 9] on input "HN0810250220" at bounding box center [82, 9] width 85 height 8
paste input "6"
click at [73, 12] on input "HN0810250226" at bounding box center [82, 9] width 85 height 8
paste input "8"
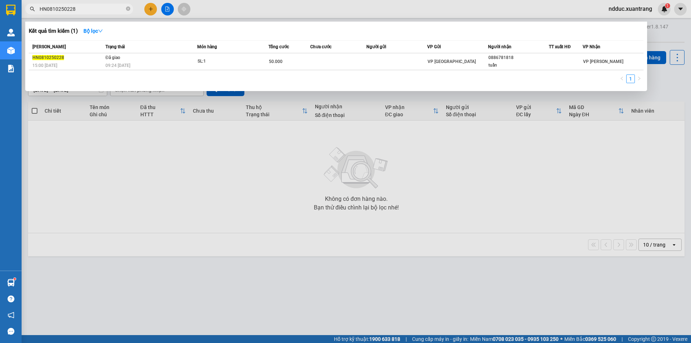
click at [92, 11] on input "HN0810250228" at bounding box center [82, 9] width 85 height 8
paste input "30"
click at [78, 6] on input "HN0810250230" at bounding box center [82, 9] width 85 height 8
paste input "45"
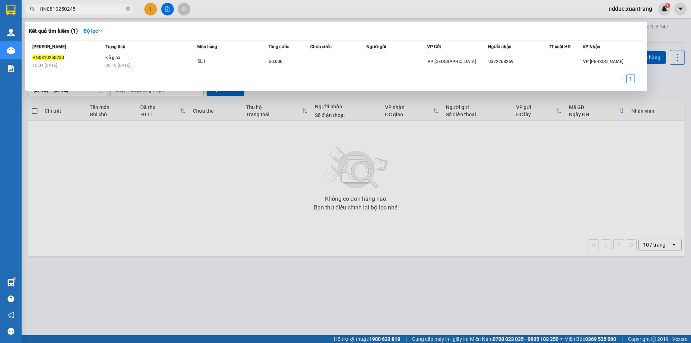
click at [78, 6] on input "HN0810250245" at bounding box center [82, 9] width 85 height 8
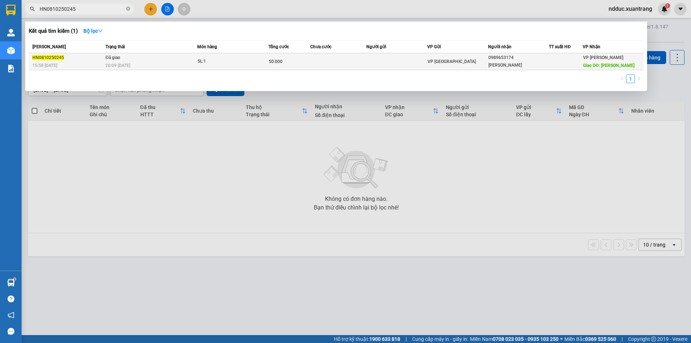
type input "HN0810250245"
click at [142, 55] on td "Đã giao 20:09 - 11/10" at bounding box center [151, 61] width 94 height 17
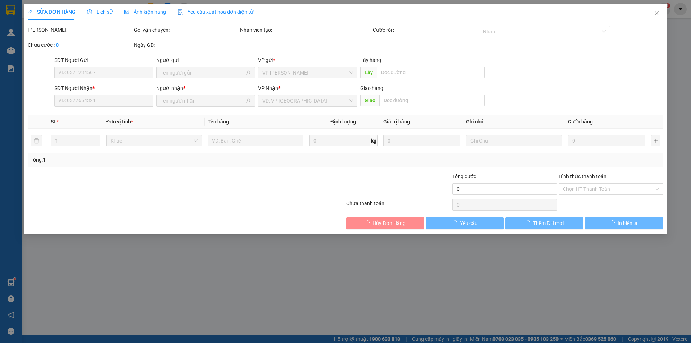
click at [89, 14] on span "Lịch sử" at bounding box center [100, 12] width 26 height 6
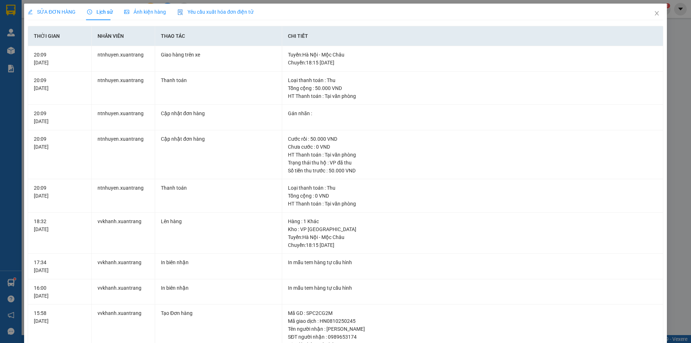
click at [147, 11] on span "Ảnh kiện hàng" at bounding box center [145, 12] width 42 height 6
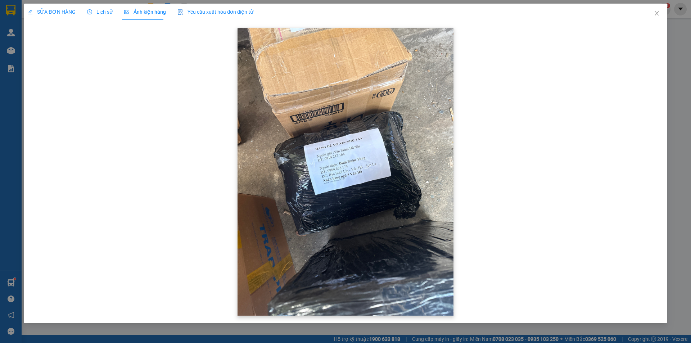
click at [355, 163] on img at bounding box center [345, 172] width 216 height 288
click at [103, 11] on span "Lịch sử" at bounding box center [100, 12] width 26 height 6
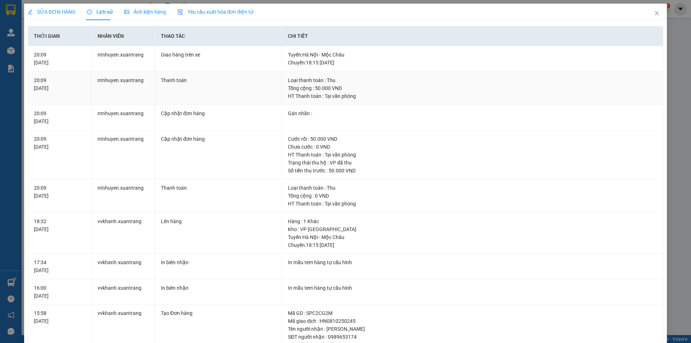
drag, startPoint x: 160, startPoint y: 37, endPoint x: 157, endPoint y: 29, distance: 8.4
click at [158, 31] on table "Thời gian Nhân viên Thao tác Chi tiết 20:09 11/10/2025 ntnhuyen.xuantrang Giao …" at bounding box center [345, 233] width 635 height 415
click at [142, 12] on span "Ảnh kiện hàng" at bounding box center [145, 12] width 42 height 6
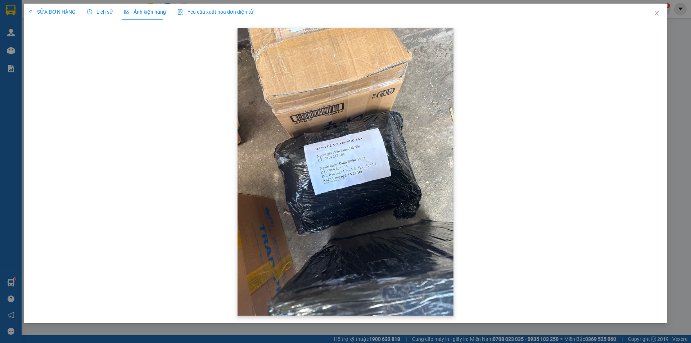
drag, startPoint x: 354, startPoint y: 168, endPoint x: 354, endPoint y: 164, distance: 4.3
click at [354, 168] on img at bounding box center [345, 172] width 216 height 288
click at [353, 168] on img at bounding box center [345, 172] width 216 height 288
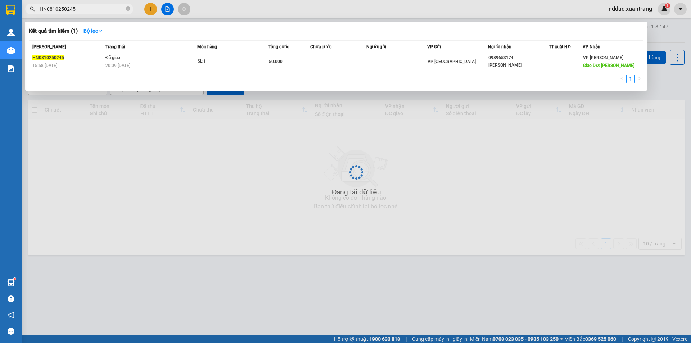
click at [78, 8] on input "HN0810250245" at bounding box center [82, 9] width 85 height 8
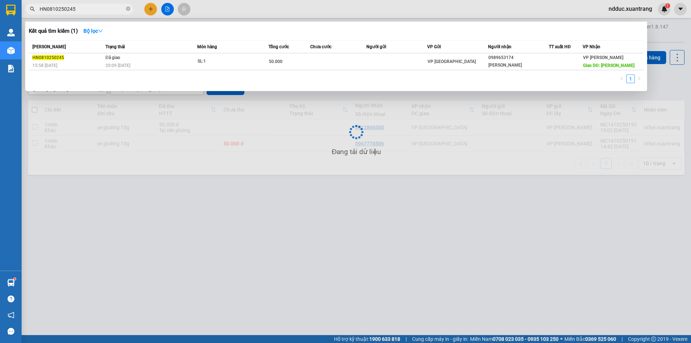
click at [78, 8] on input "HN0810250245" at bounding box center [82, 9] width 85 height 8
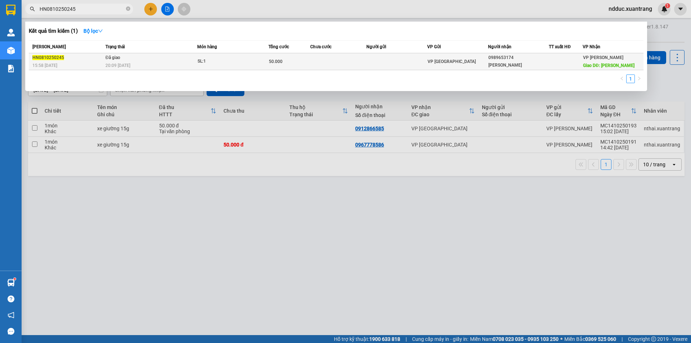
click at [141, 64] on div "20:09 - 11/10" at bounding box center [150, 66] width 91 height 8
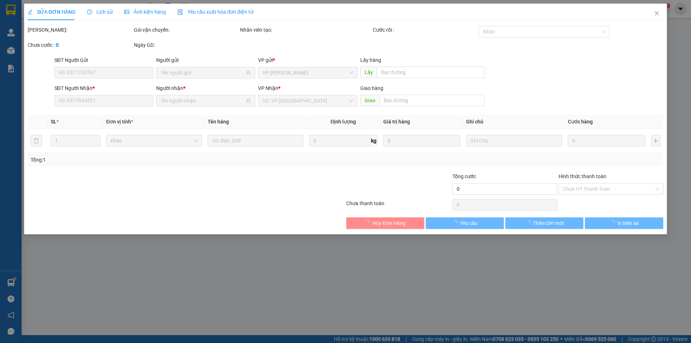
type input "0989653174"
type input "tùng vân hồ"
type input "vân hồ"
type input "50.000"
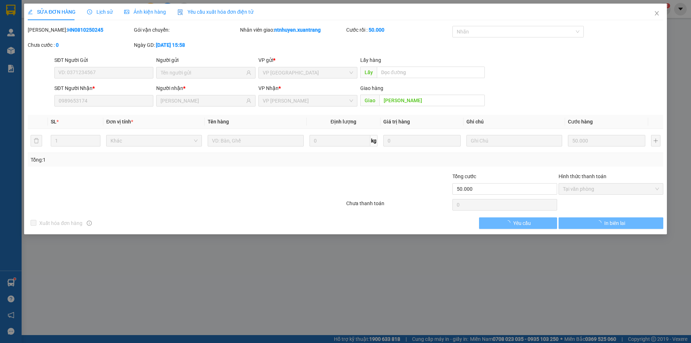
click at [94, 12] on span "Lịch sử" at bounding box center [100, 12] width 26 height 6
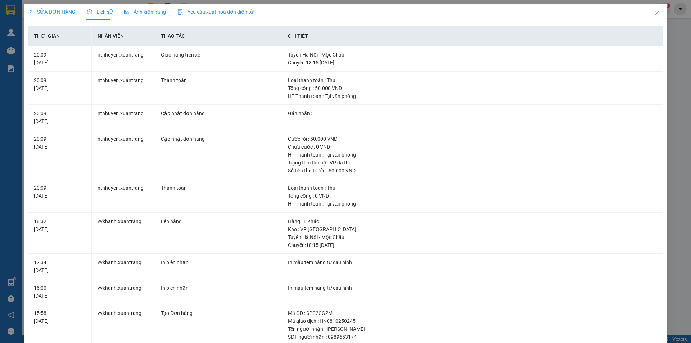
click at [141, 10] on span "Ảnh kiện hàng" at bounding box center [145, 12] width 42 height 6
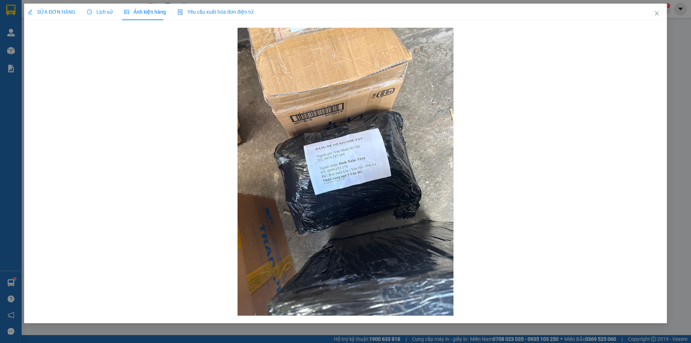
drag, startPoint x: 90, startPoint y: 9, endPoint x: 96, endPoint y: 21, distance: 13.7
click at [90, 9] on icon "clock-circle" at bounding box center [89, 11] width 5 height 5
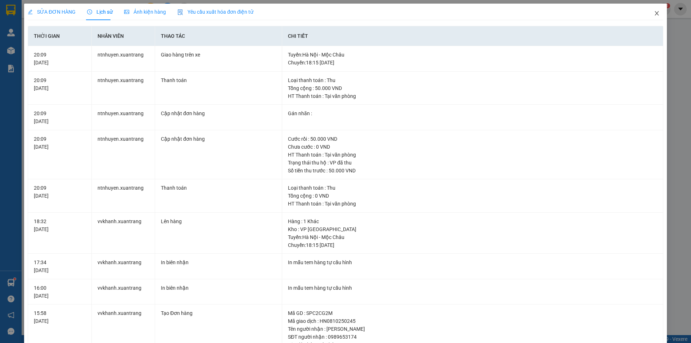
click at [654, 16] on icon "close" at bounding box center [657, 13] width 6 height 6
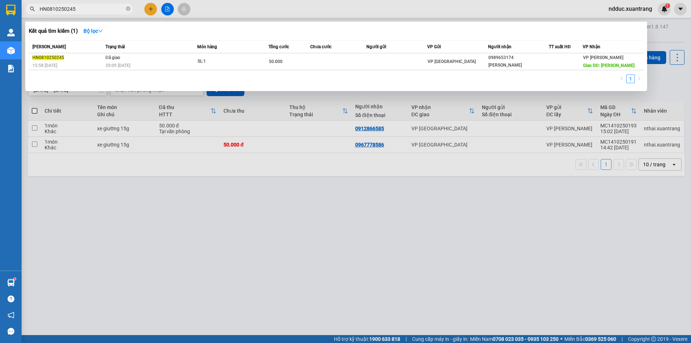
click at [81, 8] on input "HN0810250245" at bounding box center [82, 9] width 85 height 8
paste input "36"
click at [86, 11] on input "HN0810250236" at bounding box center [82, 9] width 85 height 8
click at [86, 10] on input "HN0810250236" at bounding box center [82, 9] width 85 height 8
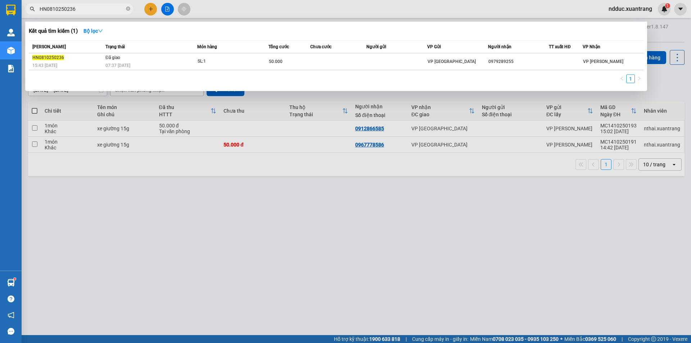
paste input "48"
click at [80, 11] on input "HN0810250248" at bounding box center [82, 9] width 85 height 8
paste input "0"
click at [91, 10] on input "HN0810250240" at bounding box center [82, 9] width 85 height 8
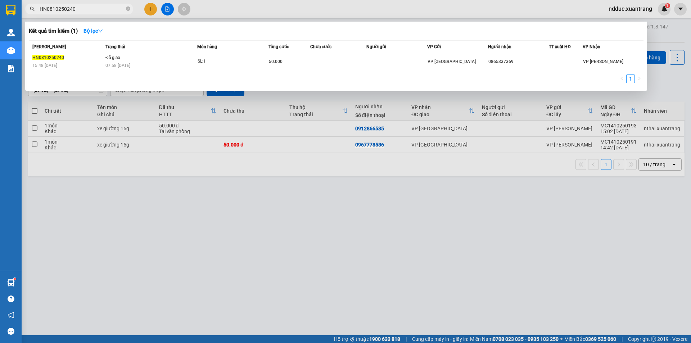
click at [91, 10] on input "HN0810250240" at bounding box center [82, 9] width 85 height 8
paste input "35"
click at [80, 10] on input "HN0810250235" at bounding box center [82, 9] width 85 height 8
paste input "61"
click at [80, 10] on input "HN0810250261" at bounding box center [82, 9] width 85 height 8
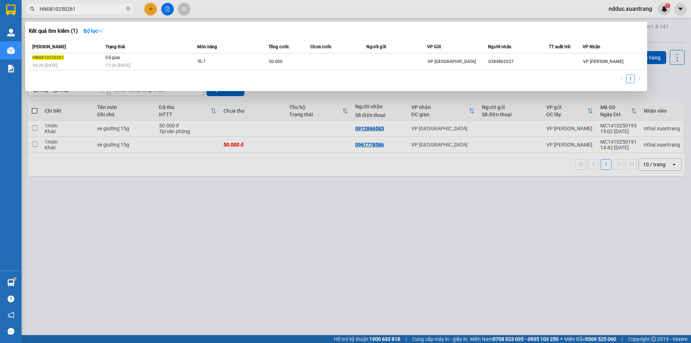
click at [83, 9] on input "HN0810250261" at bounding box center [82, 9] width 85 height 8
paste input "78"
click at [83, 9] on input "HN0810250278" at bounding box center [82, 9] width 85 height 8
click at [89, 10] on input "HN0810250278" at bounding box center [82, 9] width 85 height 8
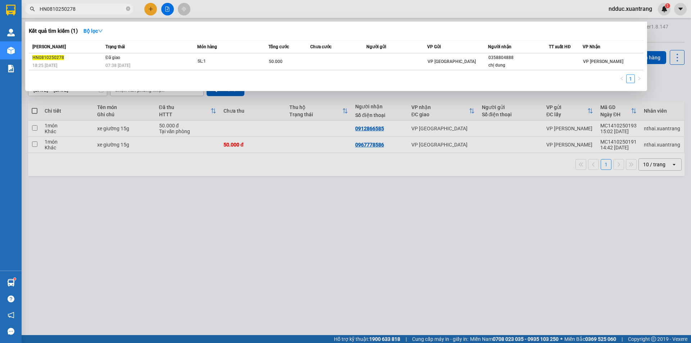
paste input "02"
click at [85, 10] on input "HN0810250202" at bounding box center [82, 9] width 85 height 8
paste input "76"
click at [78, 9] on input "HN0810250276" at bounding box center [82, 9] width 85 height 8
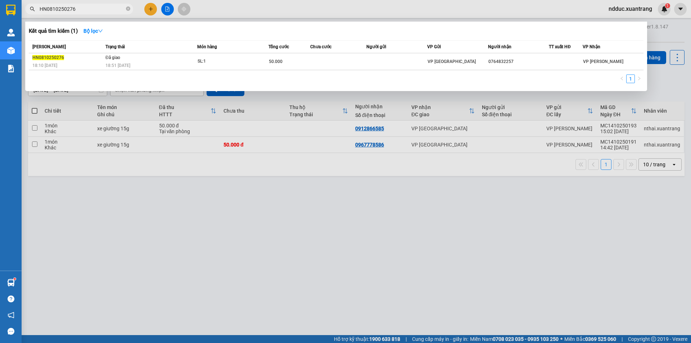
click at [78, 9] on input "HN0810250276" at bounding box center [82, 9] width 85 height 8
paste input "84"
click at [91, 10] on input "HN0810250284" at bounding box center [82, 9] width 85 height 8
click at [81, 9] on input "0345072678" at bounding box center [82, 9] width 85 height 8
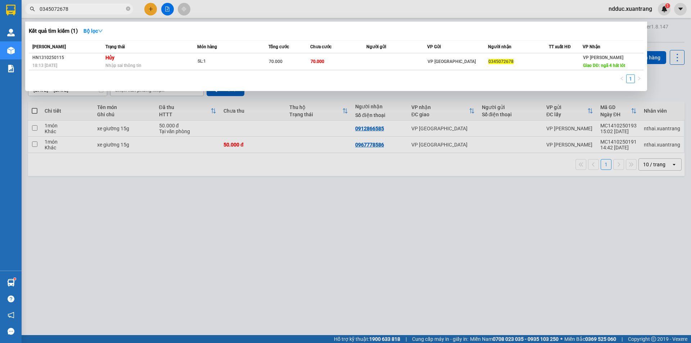
click at [81, 9] on input "0345072678" at bounding box center [82, 9] width 85 height 8
paste input "HN0810250284"
click at [81, 7] on input "HN0810250284" at bounding box center [82, 9] width 85 height 8
paste input "4"
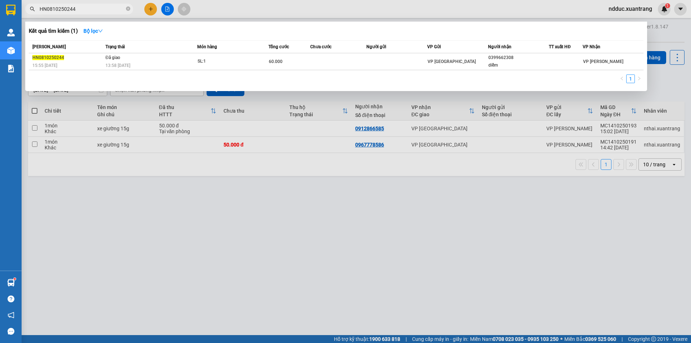
click at [77, 8] on input "HN0810250244" at bounding box center [82, 9] width 85 height 8
paste input "88"
click at [103, 7] on input "HN0810250288" at bounding box center [82, 9] width 85 height 8
paste input "91025030"
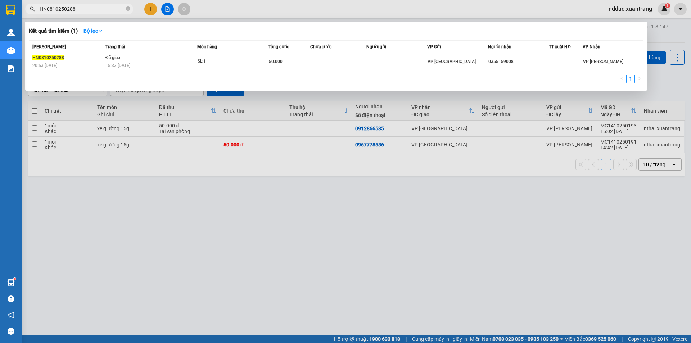
click at [103, 7] on input "HN0810250288" at bounding box center [82, 9] width 85 height 8
click at [84, 6] on input "HN0910250308" at bounding box center [82, 9] width 85 height 8
click at [86, 9] on input "HN0910250308" at bounding box center [82, 9] width 85 height 8
paste input "23"
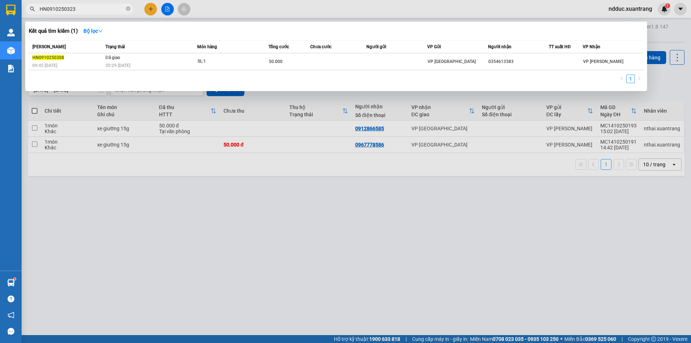
click at [86, 9] on input "HN0910250323" at bounding box center [82, 9] width 85 height 8
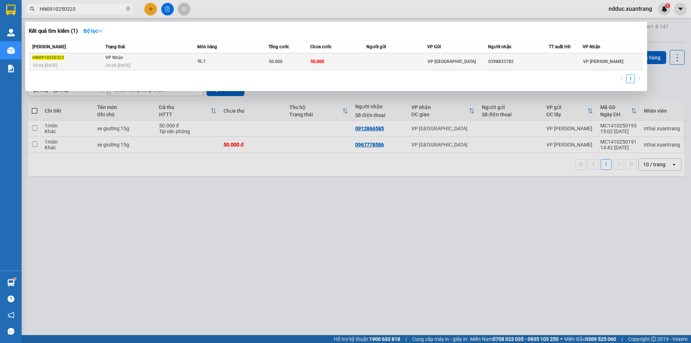
type input "HN0910250323"
click at [159, 61] on td "VP Nhận 20:09 - 11/10" at bounding box center [151, 61] width 94 height 17
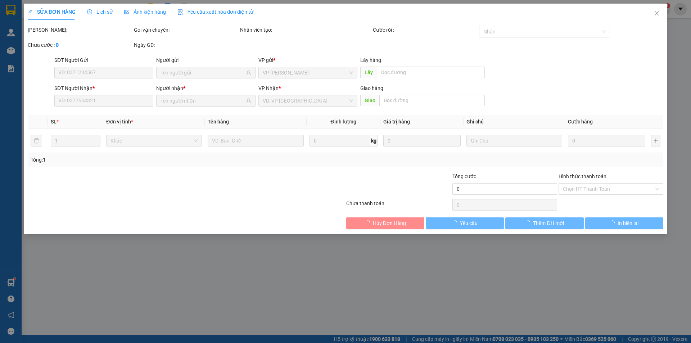
type input "0398833782"
type input "50.000"
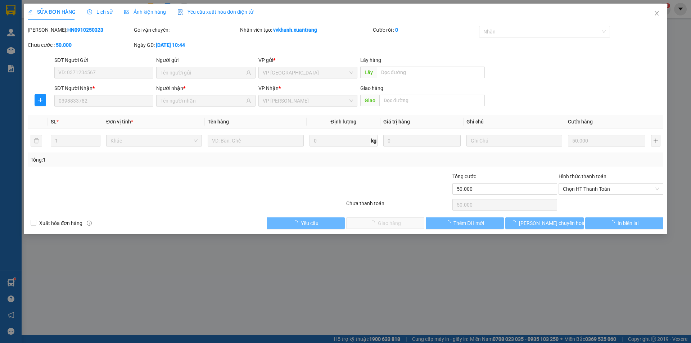
click at [102, 5] on div "Lịch sử" at bounding box center [100, 12] width 26 height 17
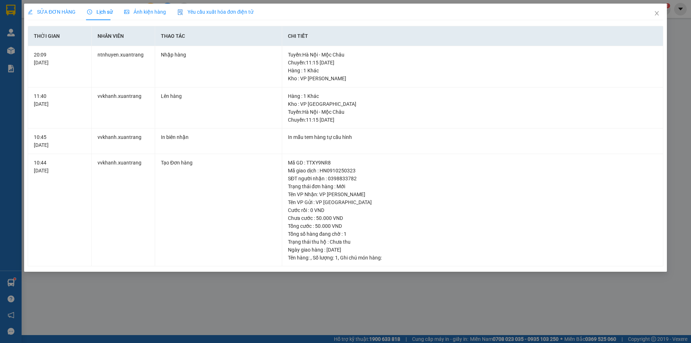
click at [145, 9] on span "Ảnh kiện hàng" at bounding box center [145, 12] width 42 height 6
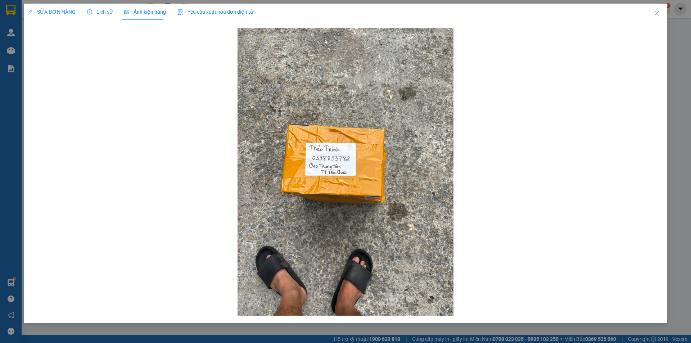
drag, startPoint x: 94, startPoint y: 5, endPoint x: 92, endPoint y: 15, distance: 9.5
click at [94, 5] on div "Lịch sử" at bounding box center [100, 12] width 26 height 17
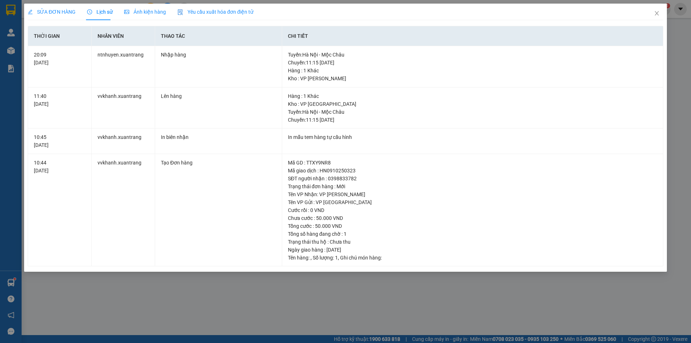
click at [137, 15] on div "Ảnh kiện hàng" at bounding box center [145, 12] width 42 height 8
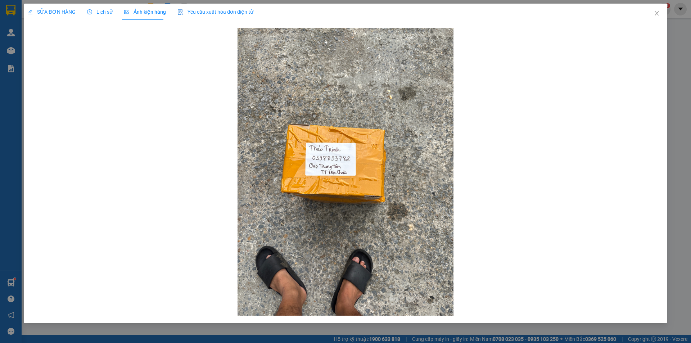
drag, startPoint x: 96, startPoint y: 14, endPoint x: 133, endPoint y: 13, distance: 36.3
click at [101, 13] on span "Lịch sử" at bounding box center [100, 12] width 26 height 6
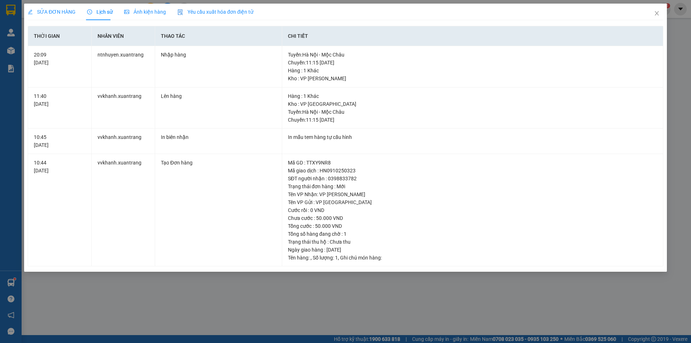
click at [148, 12] on span "Ảnh kiện hàng" at bounding box center [145, 12] width 42 height 6
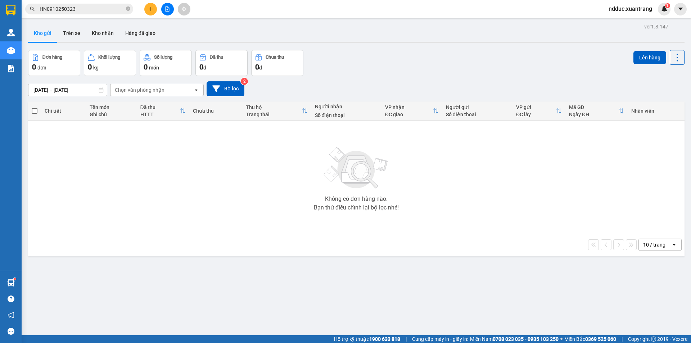
click at [94, 14] on span "HN0910250323" at bounding box center [79, 9] width 108 height 11
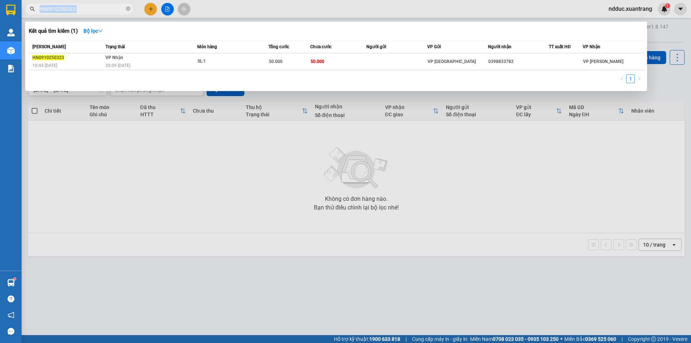
drag, startPoint x: 94, startPoint y: 14, endPoint x: 89, endPoint y: 9, distance: 6.6
click at [93, 13] on span "HN0910250323" at bounding box center [79, 9] width 108 height 11
click at [90, 11] on input "HN0910250323" at bounding box center [82, 9] width 85 height 8
paste input "11"
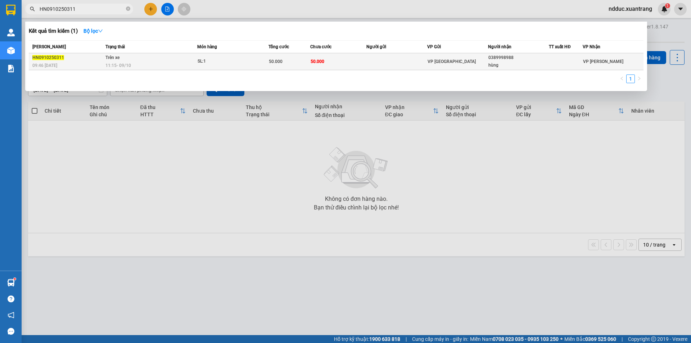
click at [196, 63] on div "11:15 - 09/10" at bounding box center [150, 66] width 91 height 8
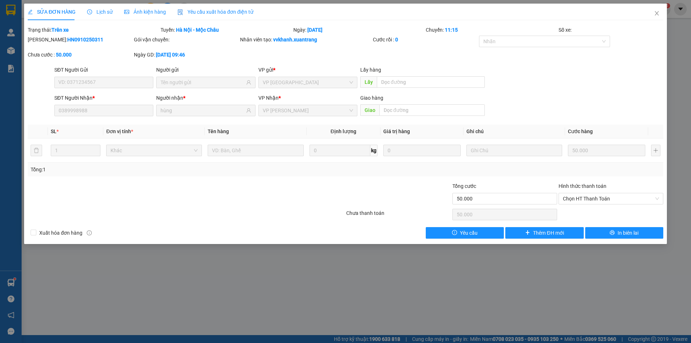
click at [103, 14] on span "Lịch sử" at bounding box center [100, 12] width 26 height 6
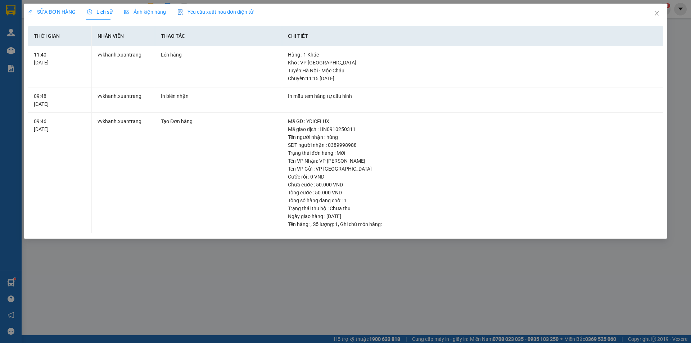
click at [142, 12] on span "Ảnh kiện hàng" at bounding box center [145, 12] width 42 height 6
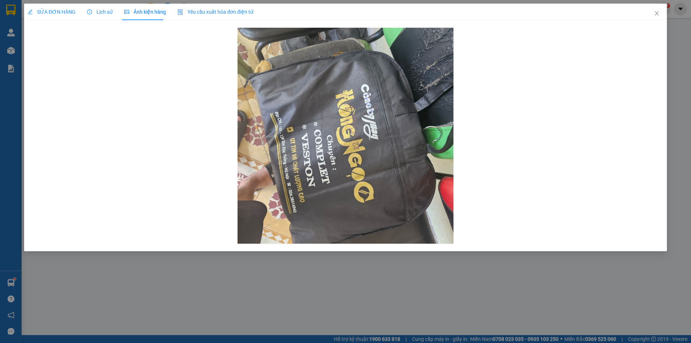
click at [96, 14] on span "Lịch sử" at bounding box center [100, 12] width 26 height 6
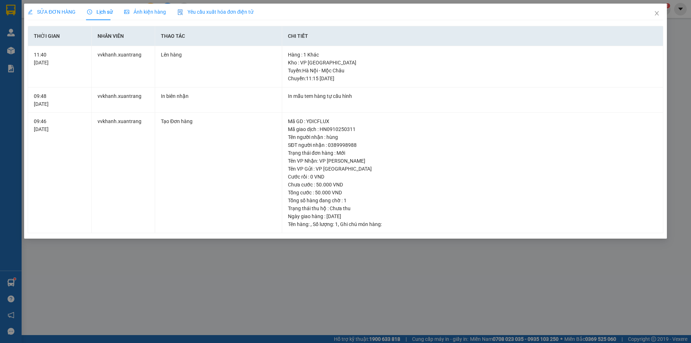
click at [133, 14] on span "Ảnh kiện hàng" at bounding box center [145, 12] width 42 height 6
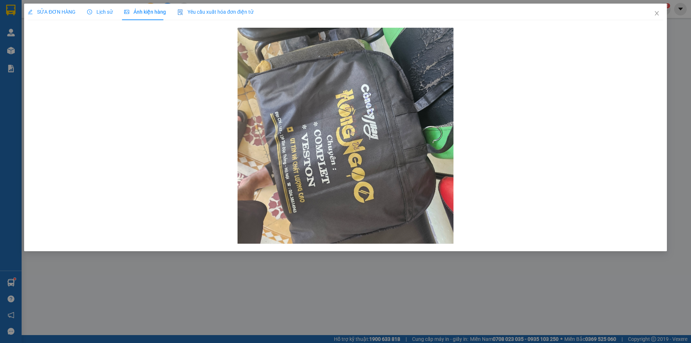
click at [57, 9] on span "SỬA ĐƠN HÀNG" at bounding box center [52, 12] width 48 height 6
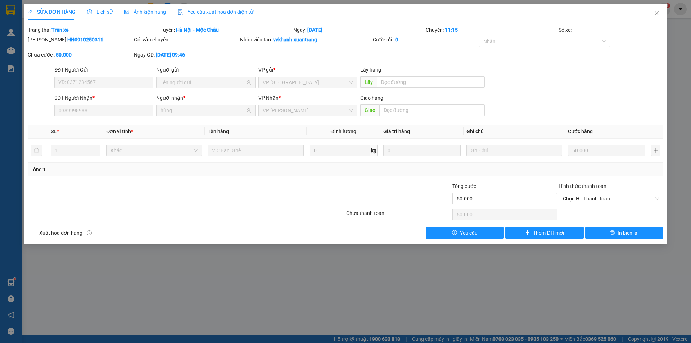
click at [136, 13] on span "Ảnh kiện hàng" at bounding box center [145, 12] width 42 height 6
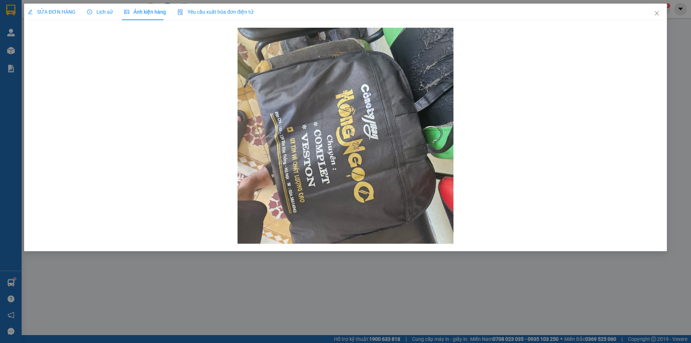
click at [67, 11] on span "SỬA ĐƠN HÀNG" at bounding box center [52, 12] width 48 height 6
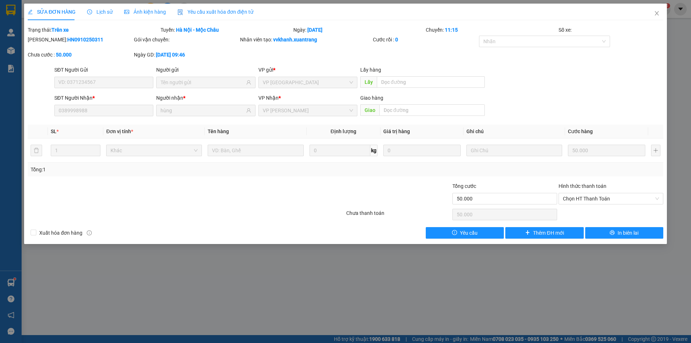
click at [106, 9] on span "Lịch sử" at bounding box center [100, 12] width 26 height 6
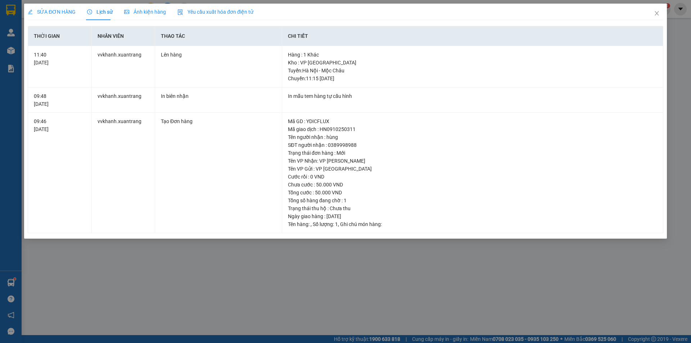
click at [136, 17] on div "Ảnh kiện hàng" at bounding box center [145, 12] width 42 height 17
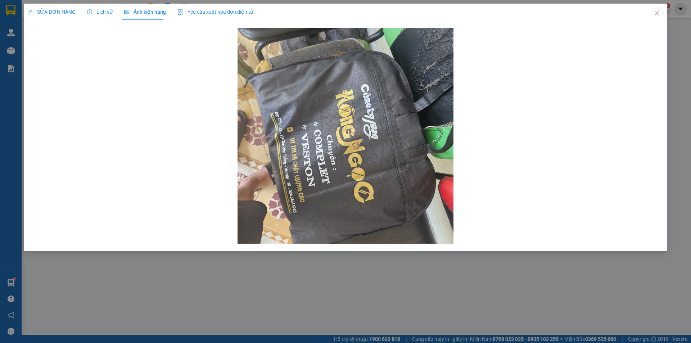
click at [60, 9] on span "SỬA ĐƠN HÀNG" at bounding box center [52, 12] width 48 height 6
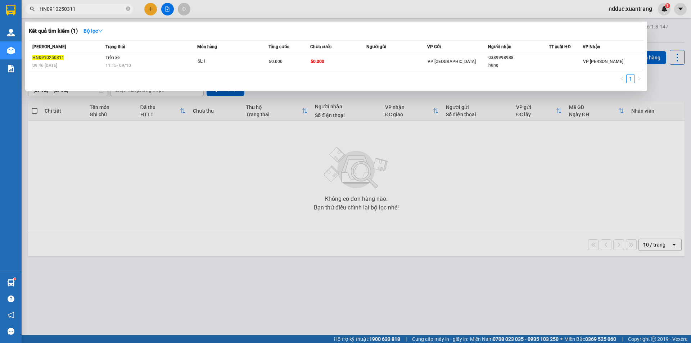
click at [83, 6] on input "HN0910250311" at bounding box center [82, 9] width 85 height 8
click at [82, 8] on input "HN0910250311" at bounding box center [82, 9] width 85 height 8
paste input "65"
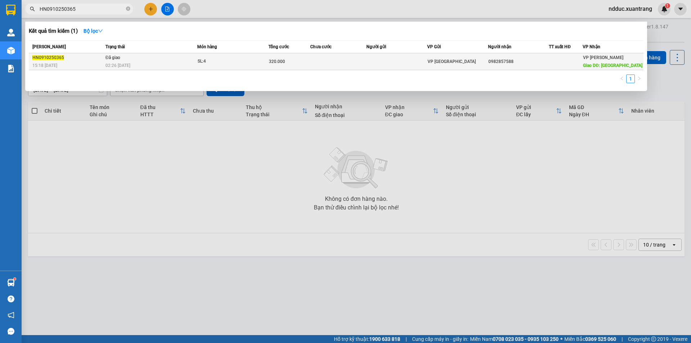
type input "HN0910250365"
click at [101, 58] on div "HN0910250365" at bounding box center [67, 58] width 71 height 8
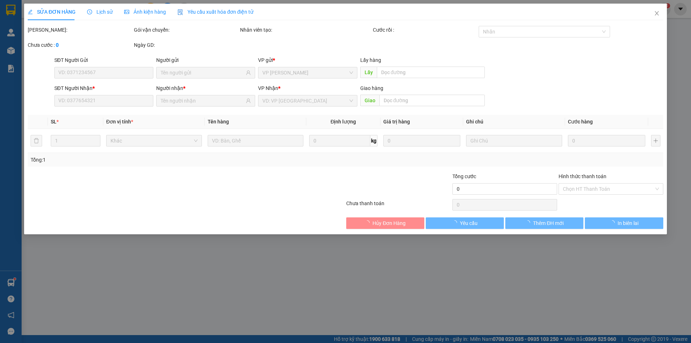
type input "0982857588"
type input "quảng trường sơn la"
type input "320.000"
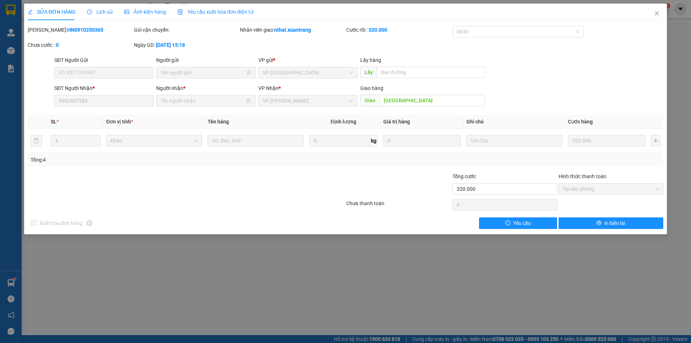
click at [97, 12] on span "Lịch sử" at bounding box center [100, 12] width 26 height 6
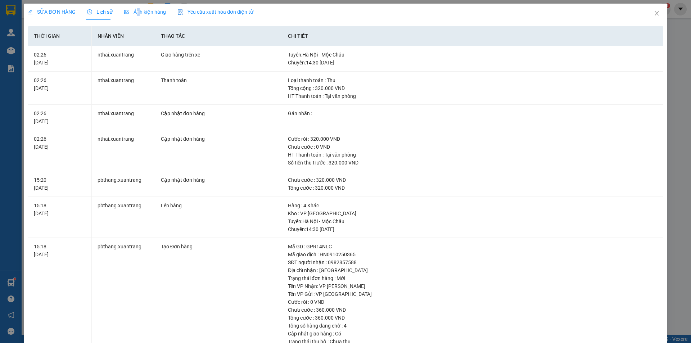
click at [136, 10] on span "Ảnh kiện hàng" at bounding box center [145, 12] width 42 height 6
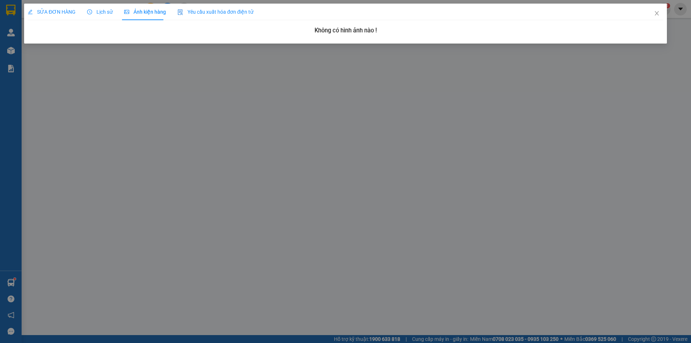
click at [95, 12] on span "Lịch sử" at bounding box center [100, 12] width 26 height 6
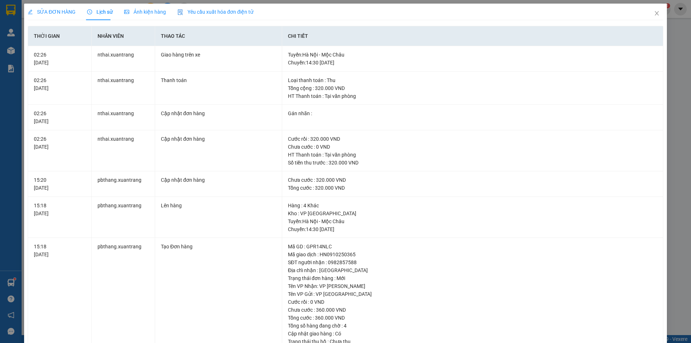
click at [55, 8] on div "SỬA ĐƠN HÀNG" at bounding box center [52, 12] width 48 height 8
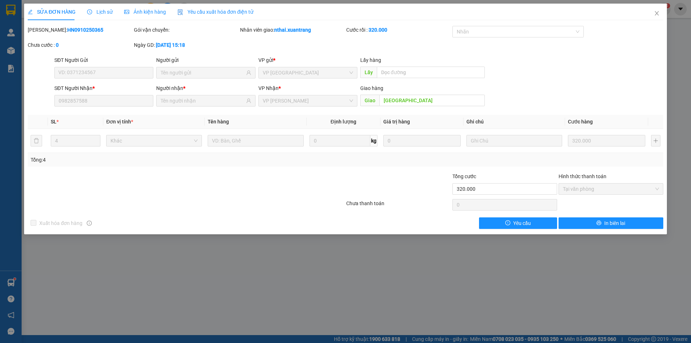
click at [100, 11] on span "Lịch sử" at bounding box center [100, 12] width 26 height 6
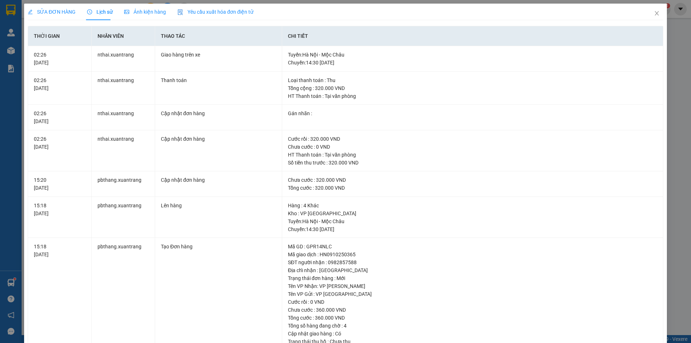
click at [54, 13] on span "SỬA ĐƠN HÀNG" at bounding box center [52, 12] width 48 height 6
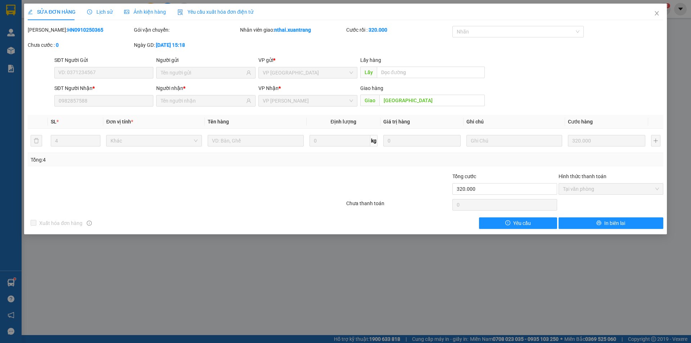
click at [96, 10] on span "Lịch sử" at bounding box center [100, 12] width 26 height 6
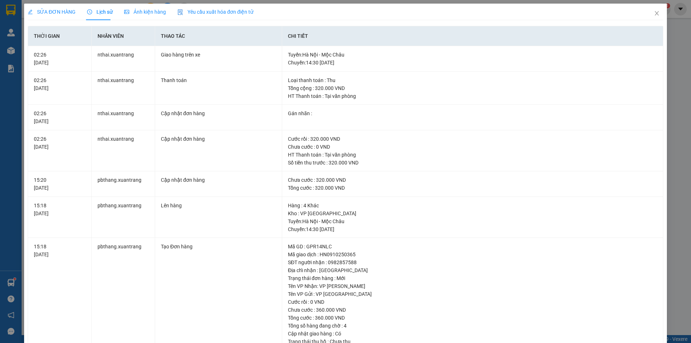
click at [62, 11] on span "SỬA ĐƠN HÀNG" at bounding box center [52, 12] width 48 height 6
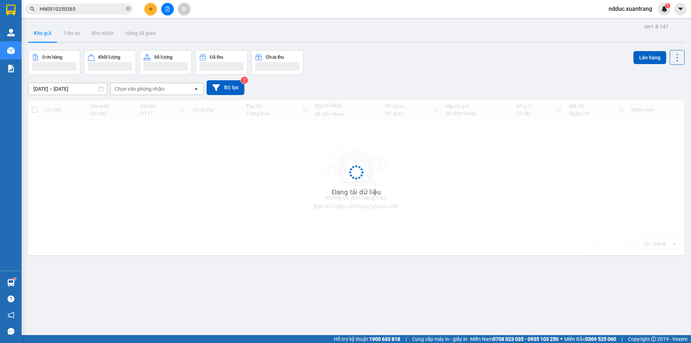
click at [91, 9] on input "HN0910250365" at bounding box center [82, 9] width 85 height 8
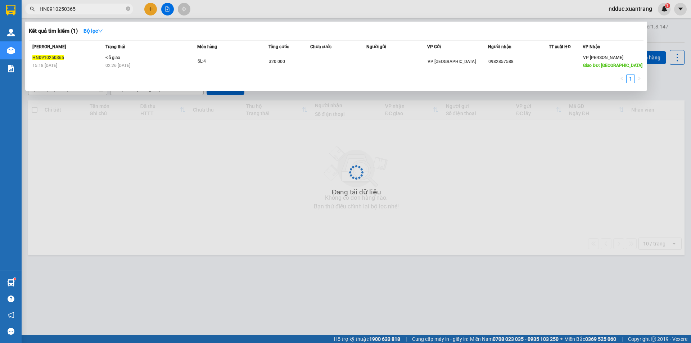
click at [91, 9] on input "HN0910250365" at bounding box center [82, 9] width 85 height 8
paste input "41"
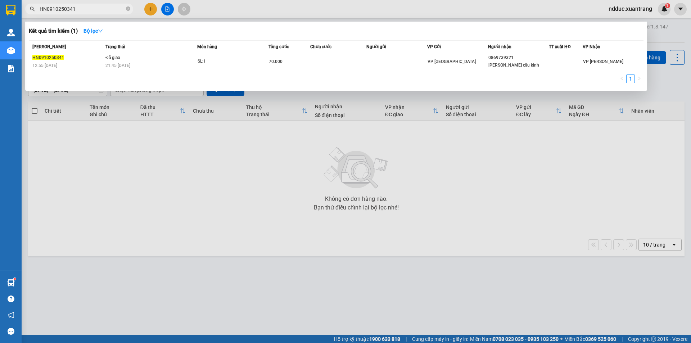
type input "HN0910250341"
click at [81, 9] on input "HN0910250341" at bounding box center [82, 9] width 85 height 8
